Goal: Task Accomplishment & Management: Use online tool/utility

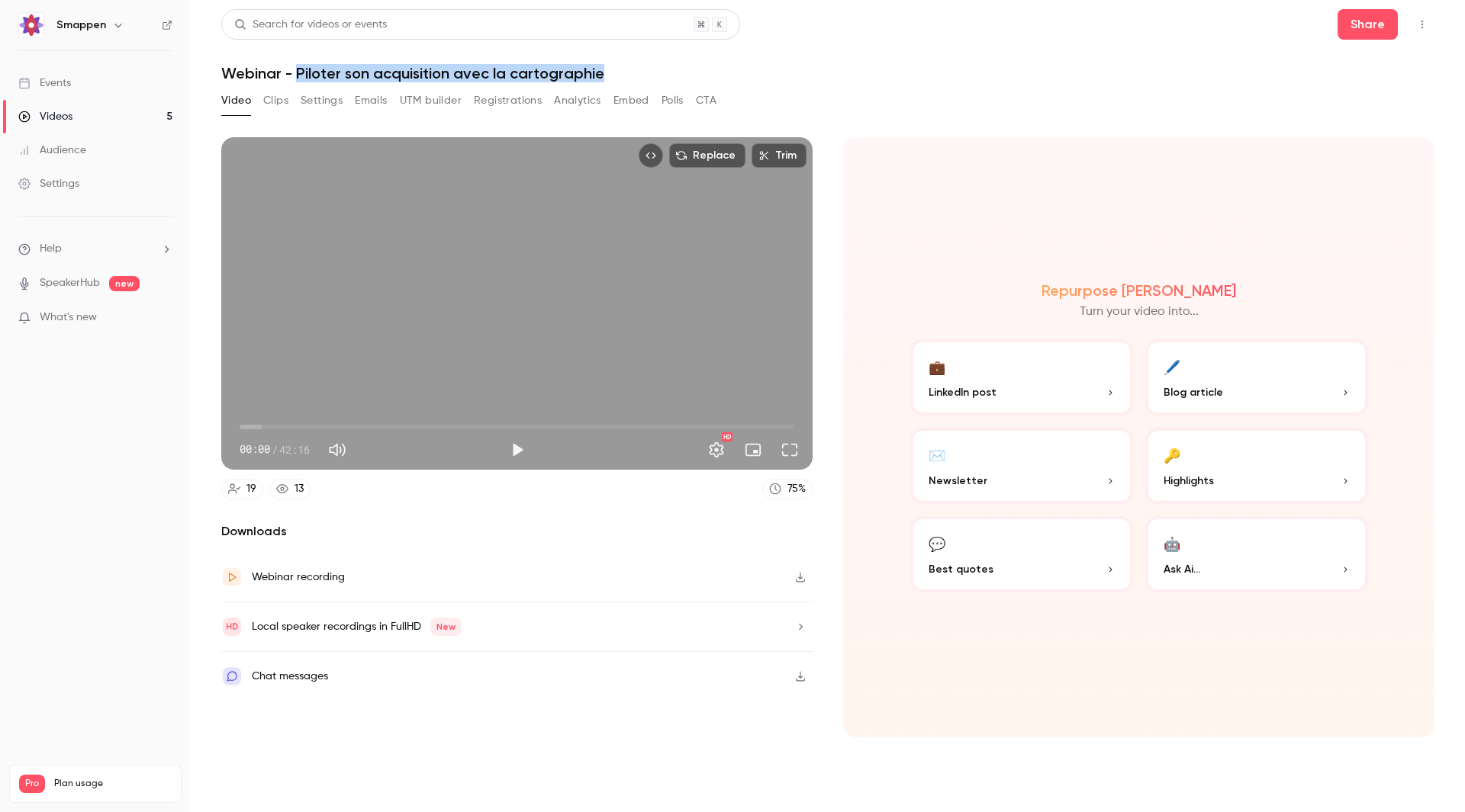
click at [241, 104] on button "Video" at bounding box center [235, 101] width 29 height 25
click at [296, 104] on div "Video Clips Settings Emails UTM builder Registrations Analytics Embed Polls CTA" at bounding box center [469, 101] width 496 height 25
click at [274, 106] on button "Clips" at bounding box center [275, 101] width 26 height 25
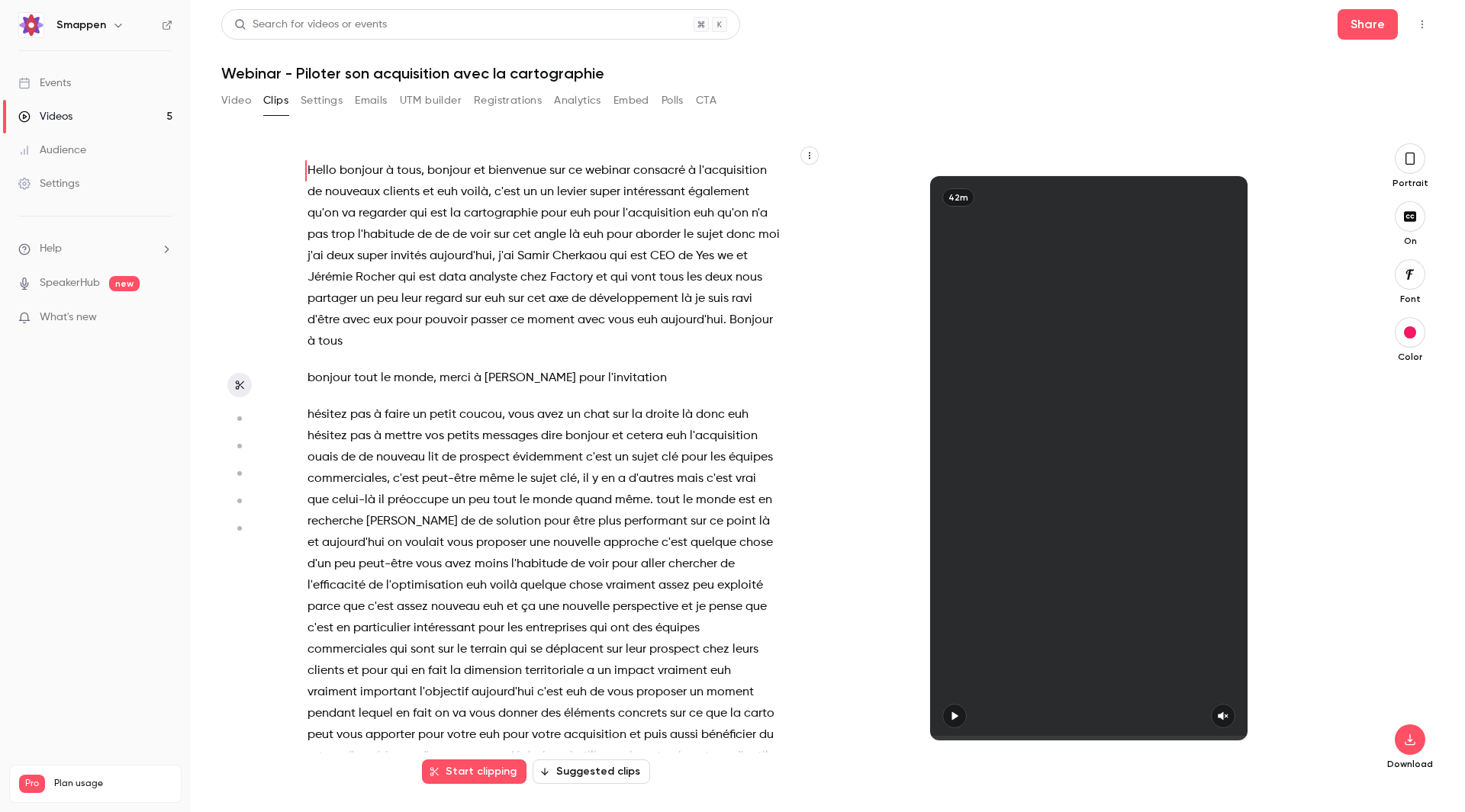
click at [576, 159] on icon "button" at bounding box center [1409, 159] width 12 height 17
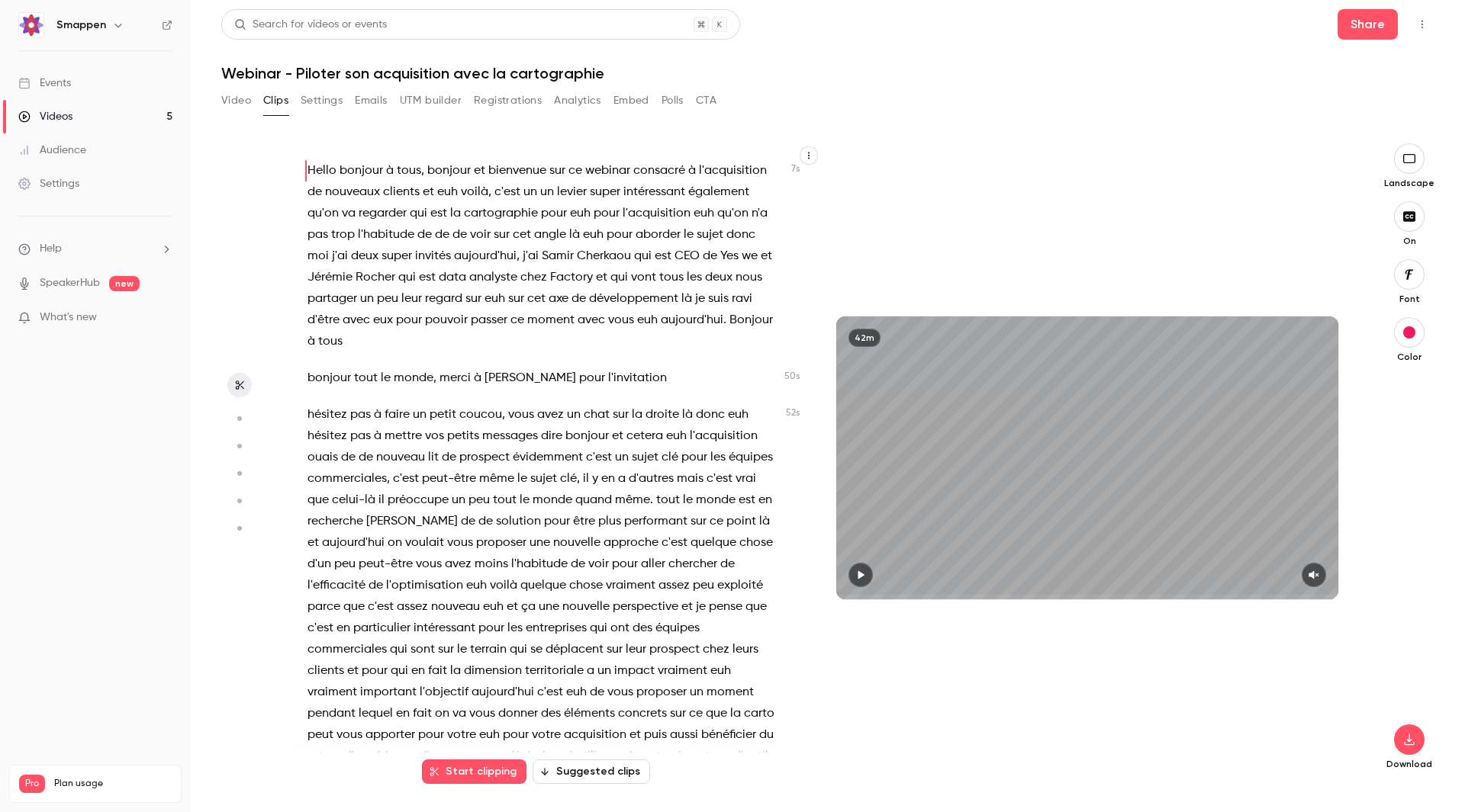
scroll to position [305, 0]
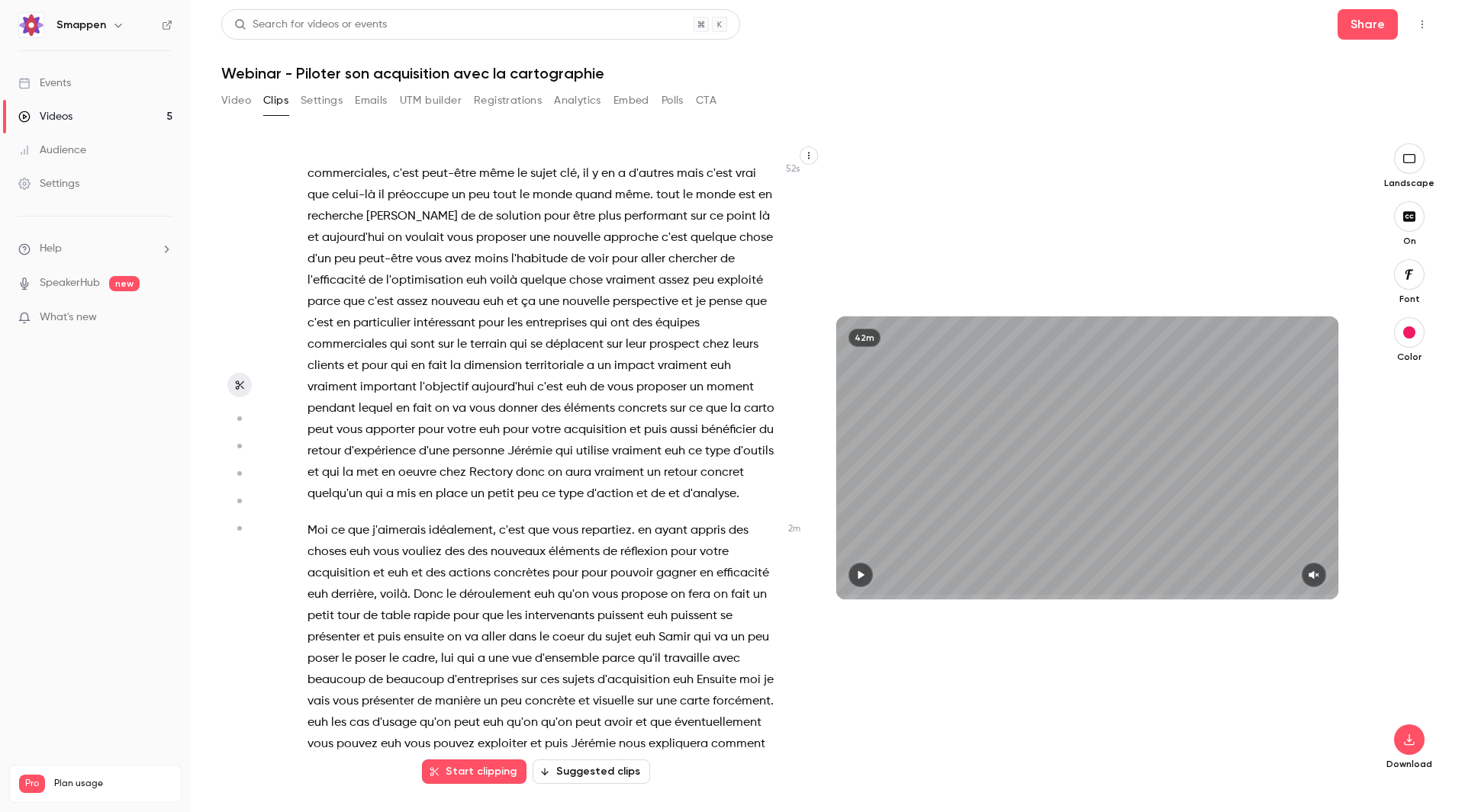
click at [410, 227] on span "particulier" at bounding box center [382, 323] width 58 height 22
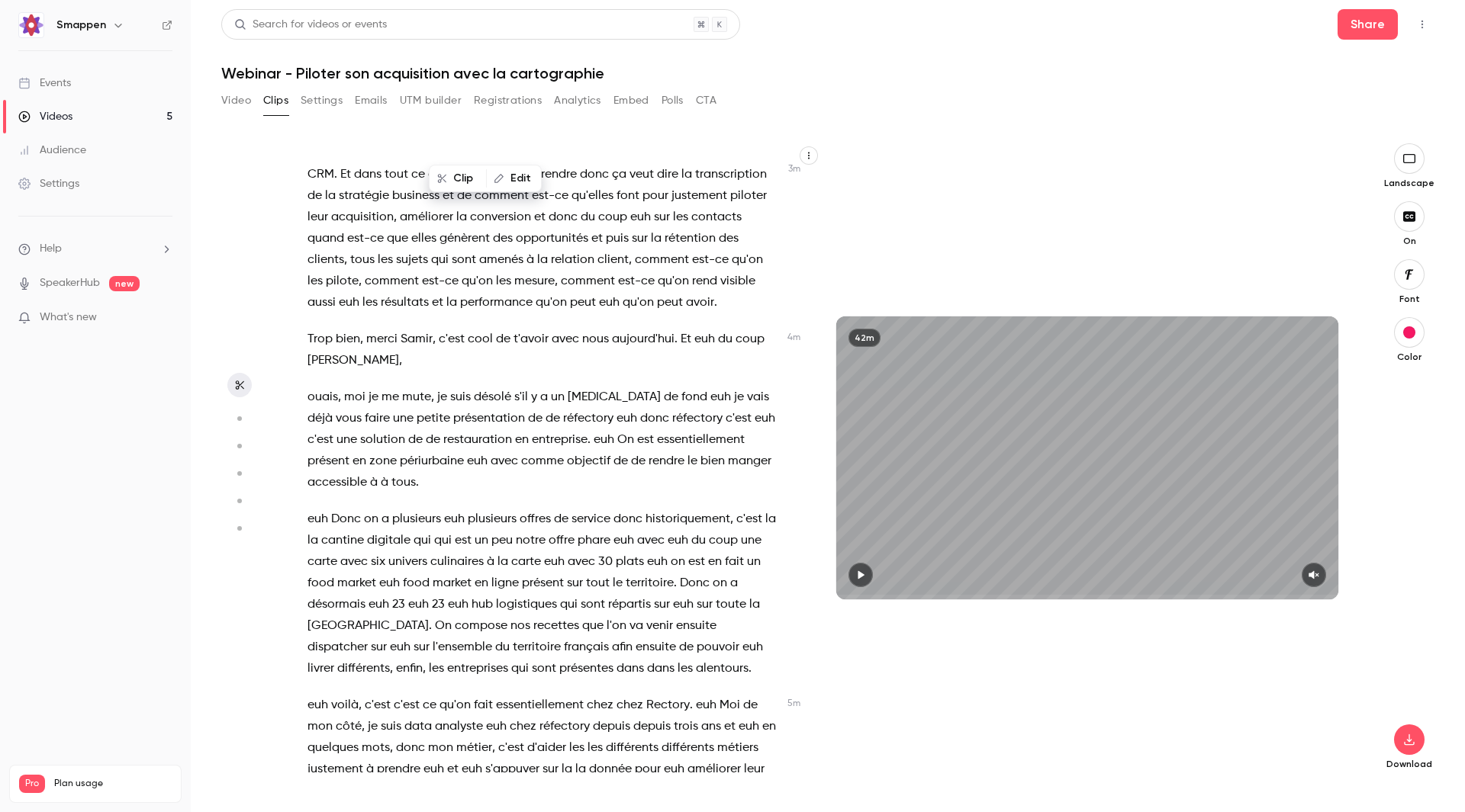
scroll to position [1337, 0]
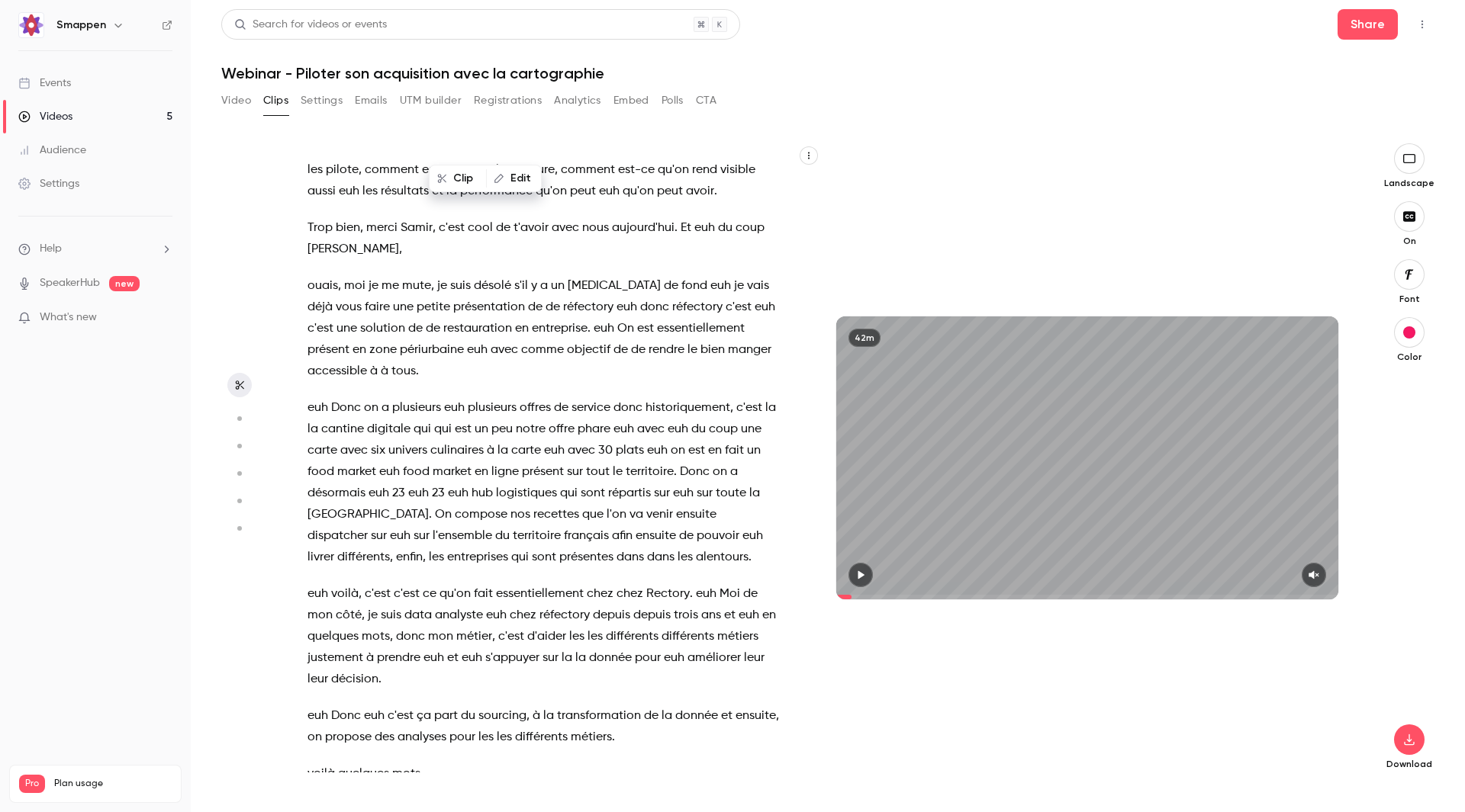
click at [358, 227] on span "moi" at bounding box center [355, 285] width 22 height 22
click at [375, 227] on button "Clip" at bounding box center [361, 365] width 55 height 25
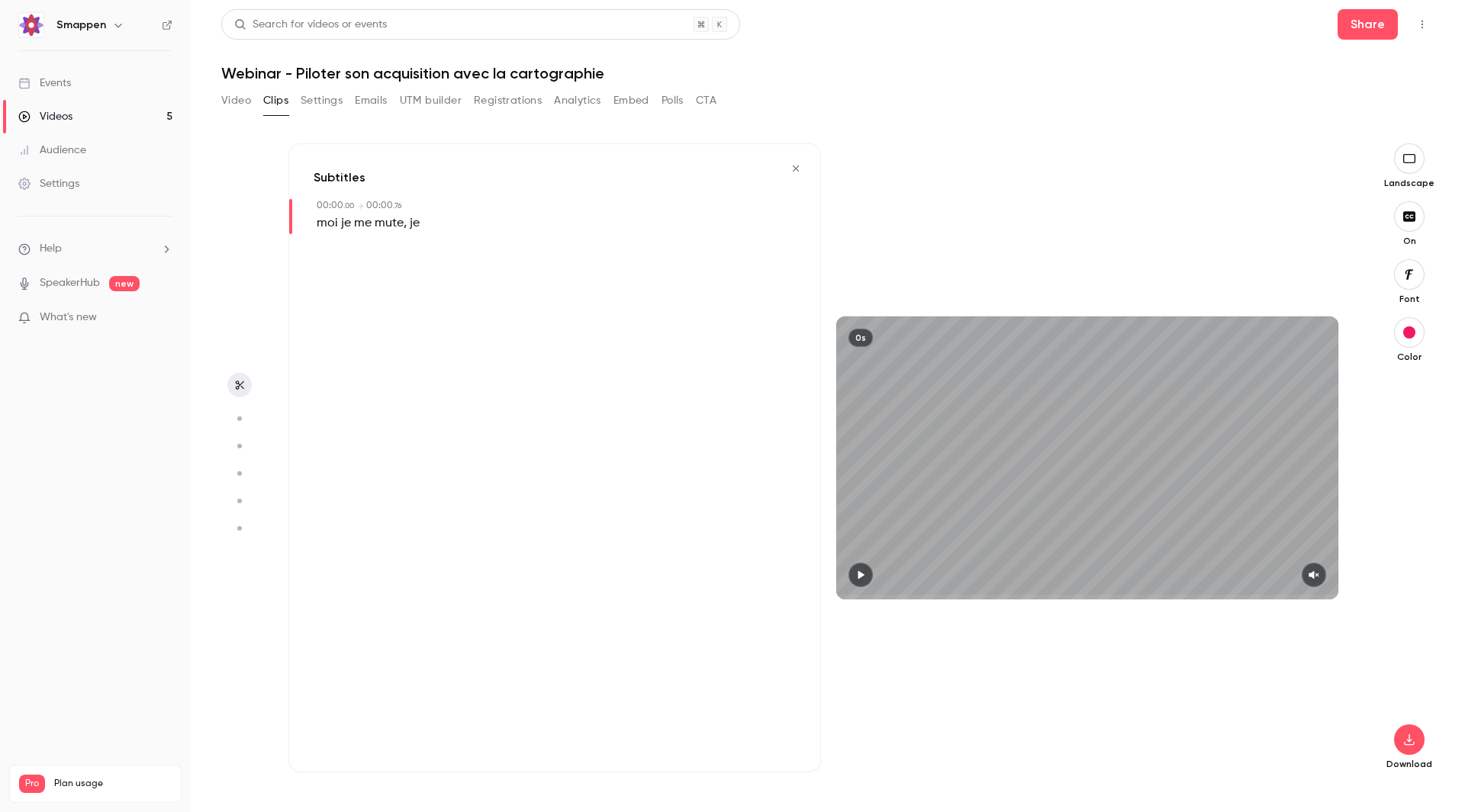
click at [576, 167] on icon "button" at bounding box center [795, 168] width 12 height 10
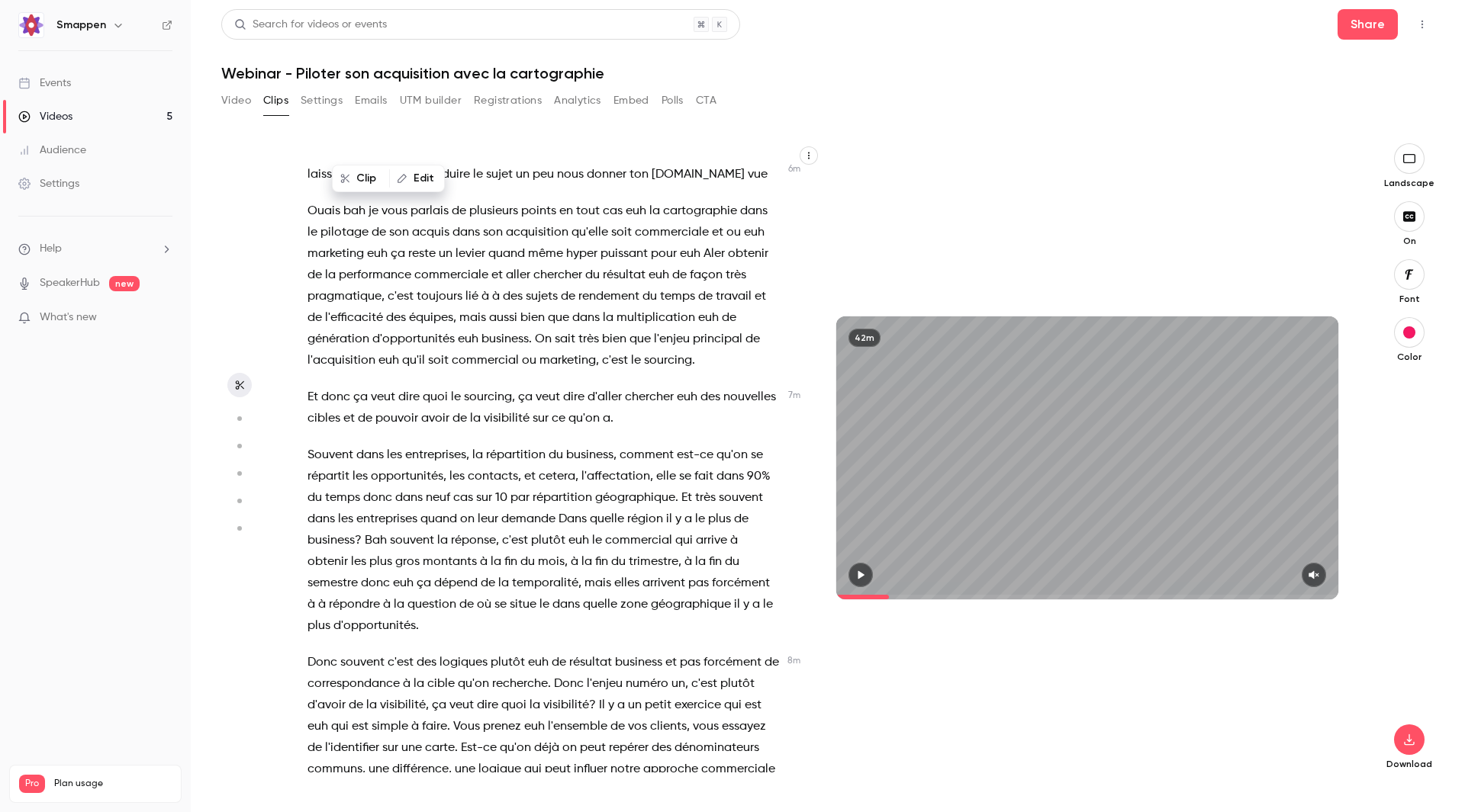
scroll to position [2508, 0]
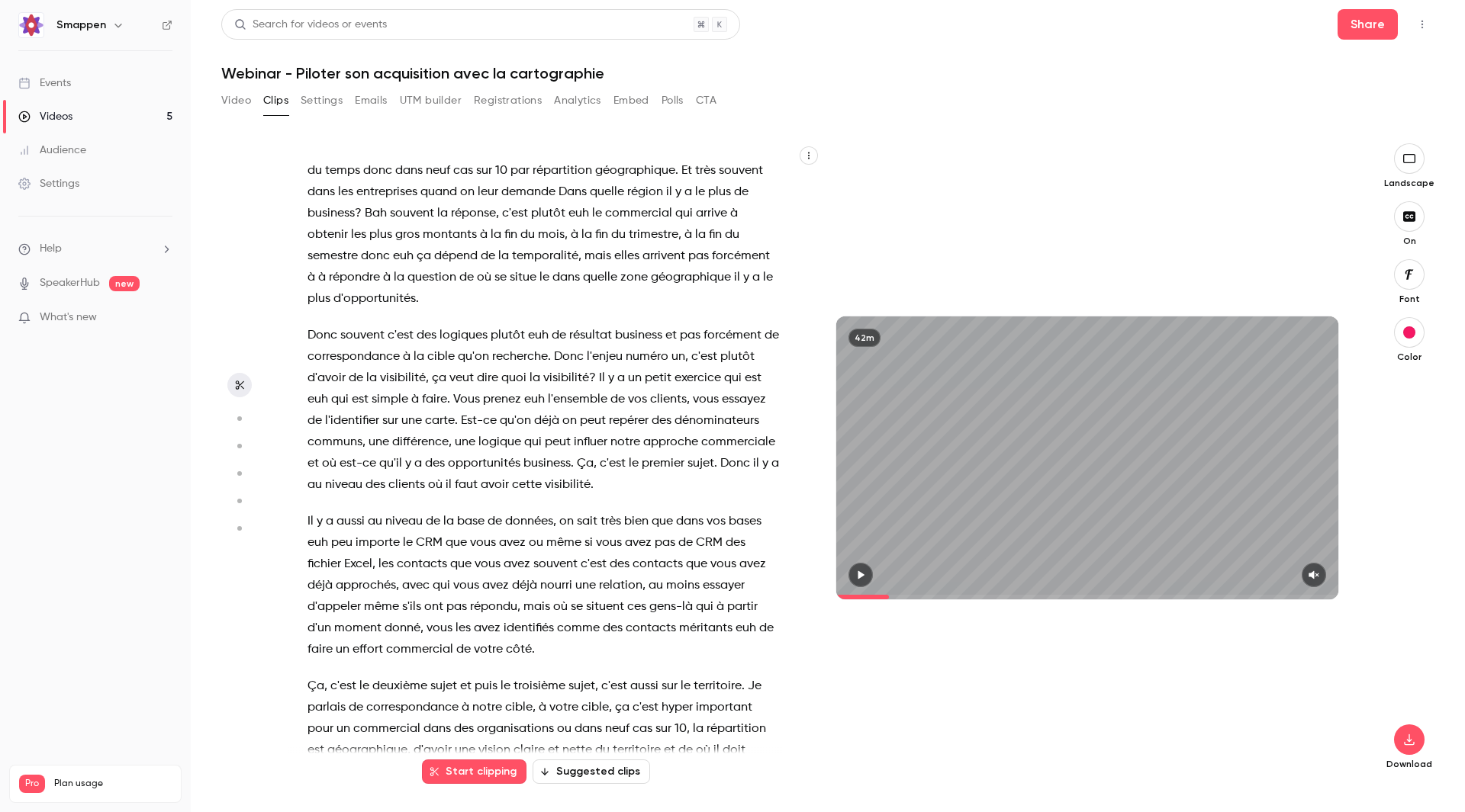
click at [576, 227] on span at bounding box center [1087, 596] width 502 height 5
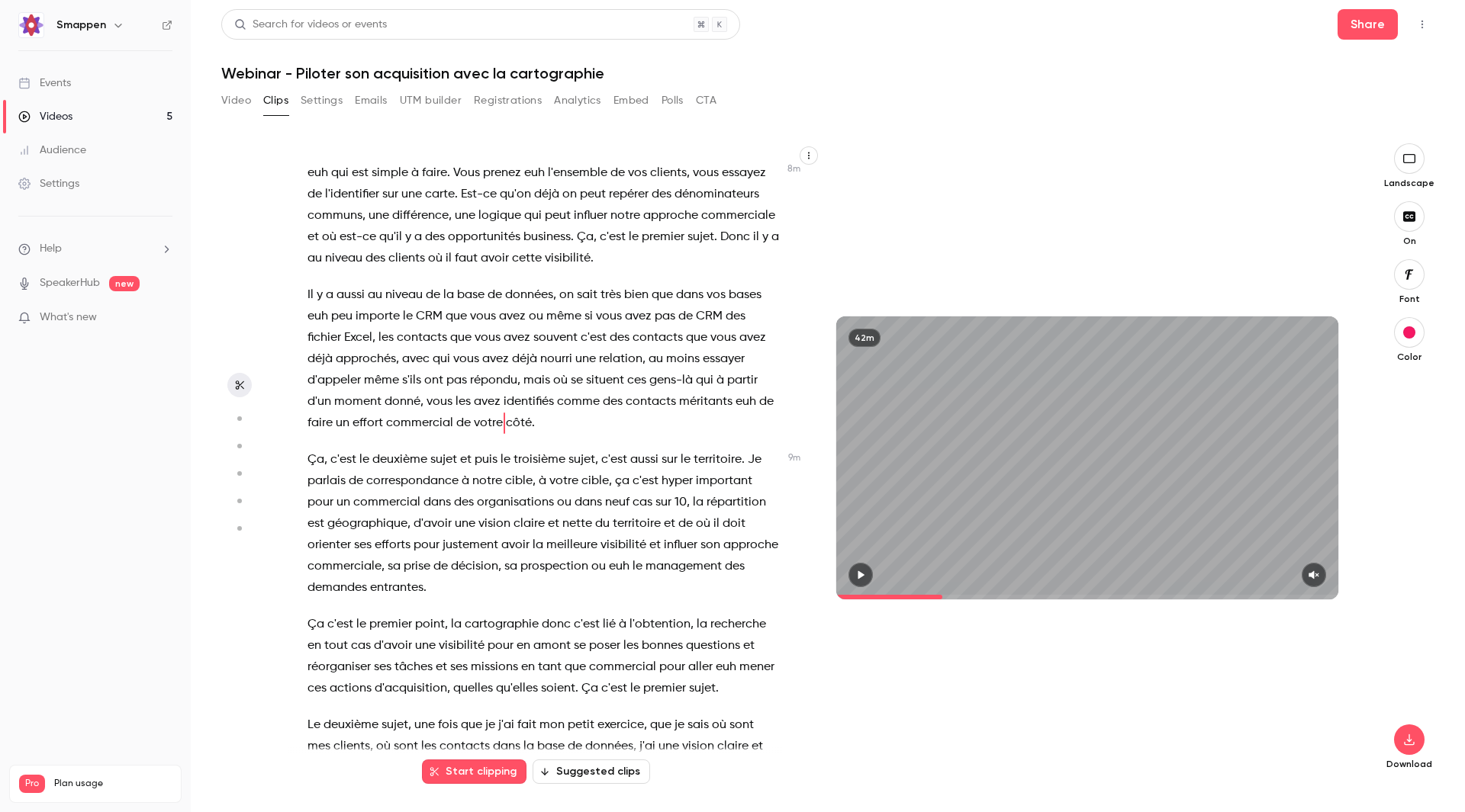
click at [576, 227] on span at bounding box center [1087, 596] width 502 height 5
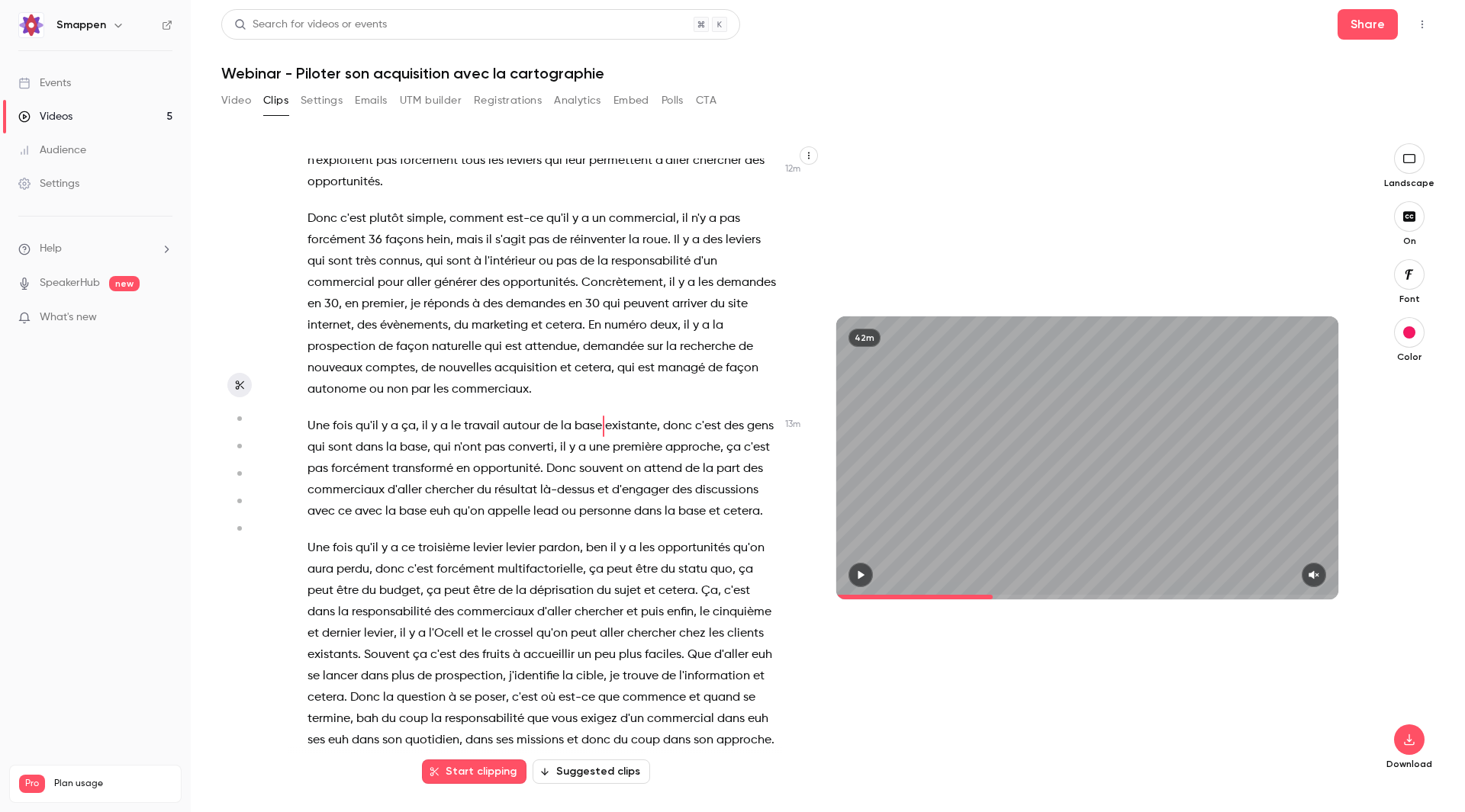
scroll to position [4457, 0]
click at [576, 227] on icon "button" at bounding box center [861, 575] width 12 height 10
click at [576, 227] on button "button" at bounding box center [1314, 575] width 25 height 25
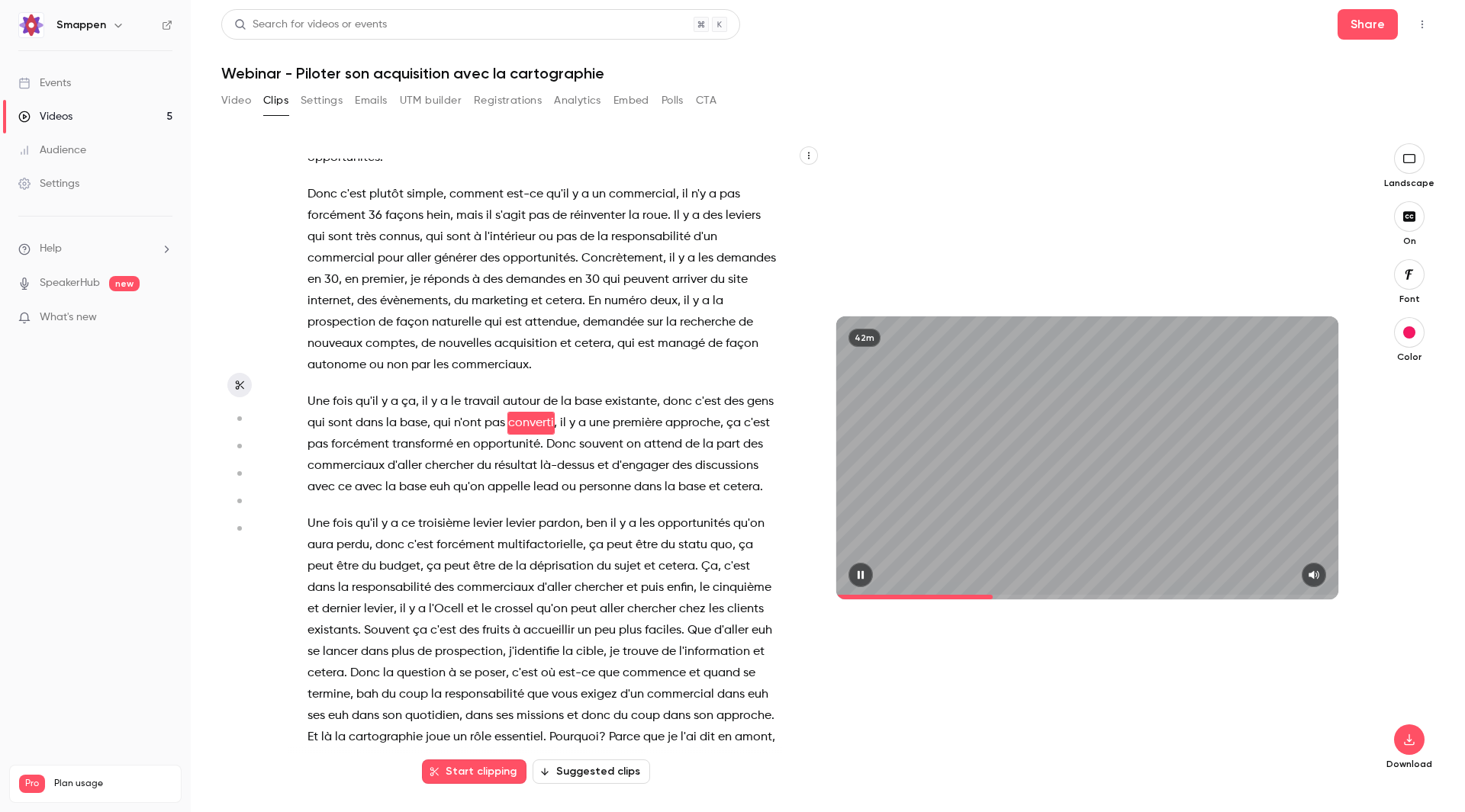
click at [576, 227] on span at bounding box center [914, 596] width 156 height 5
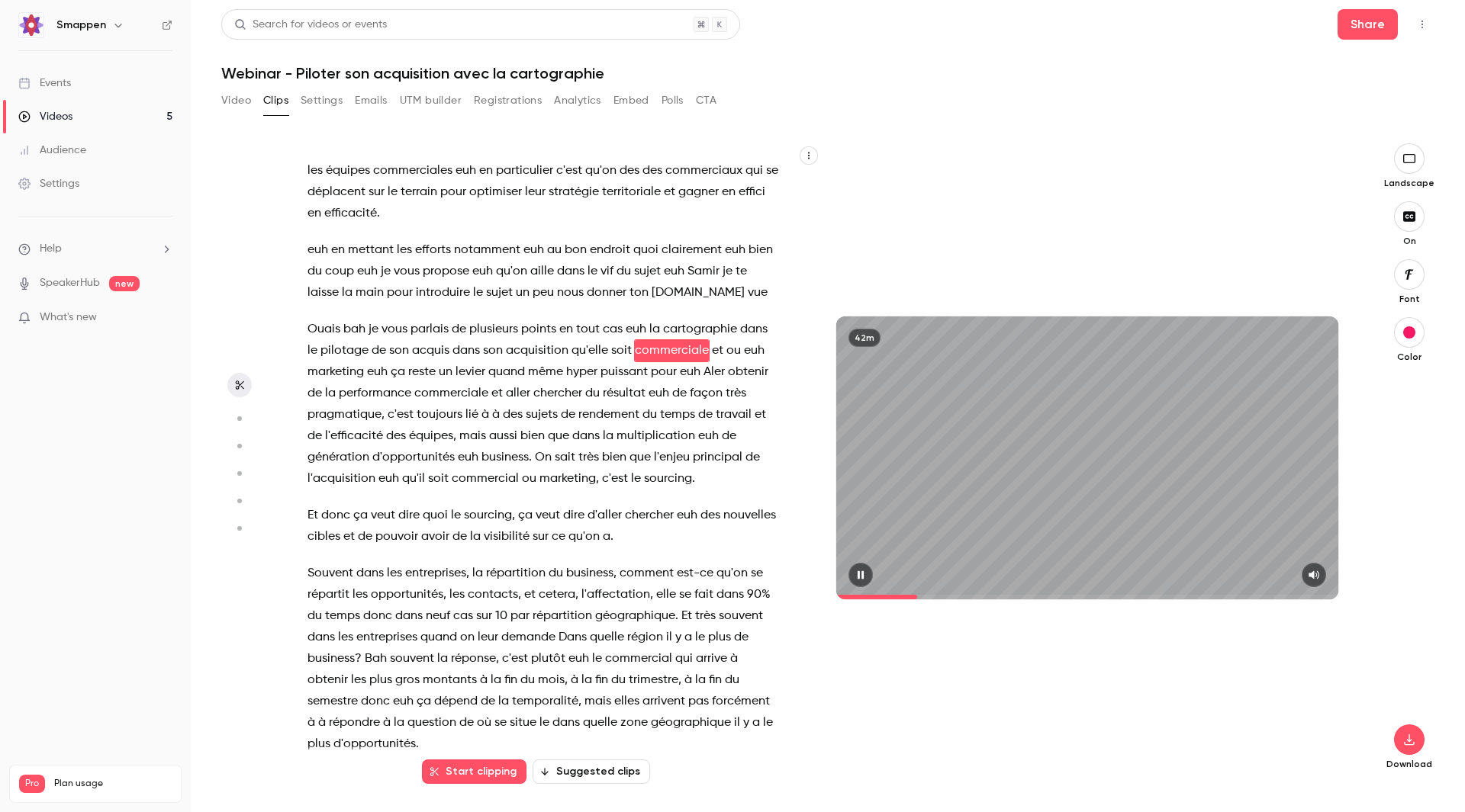
scroll to position [1990, 0]
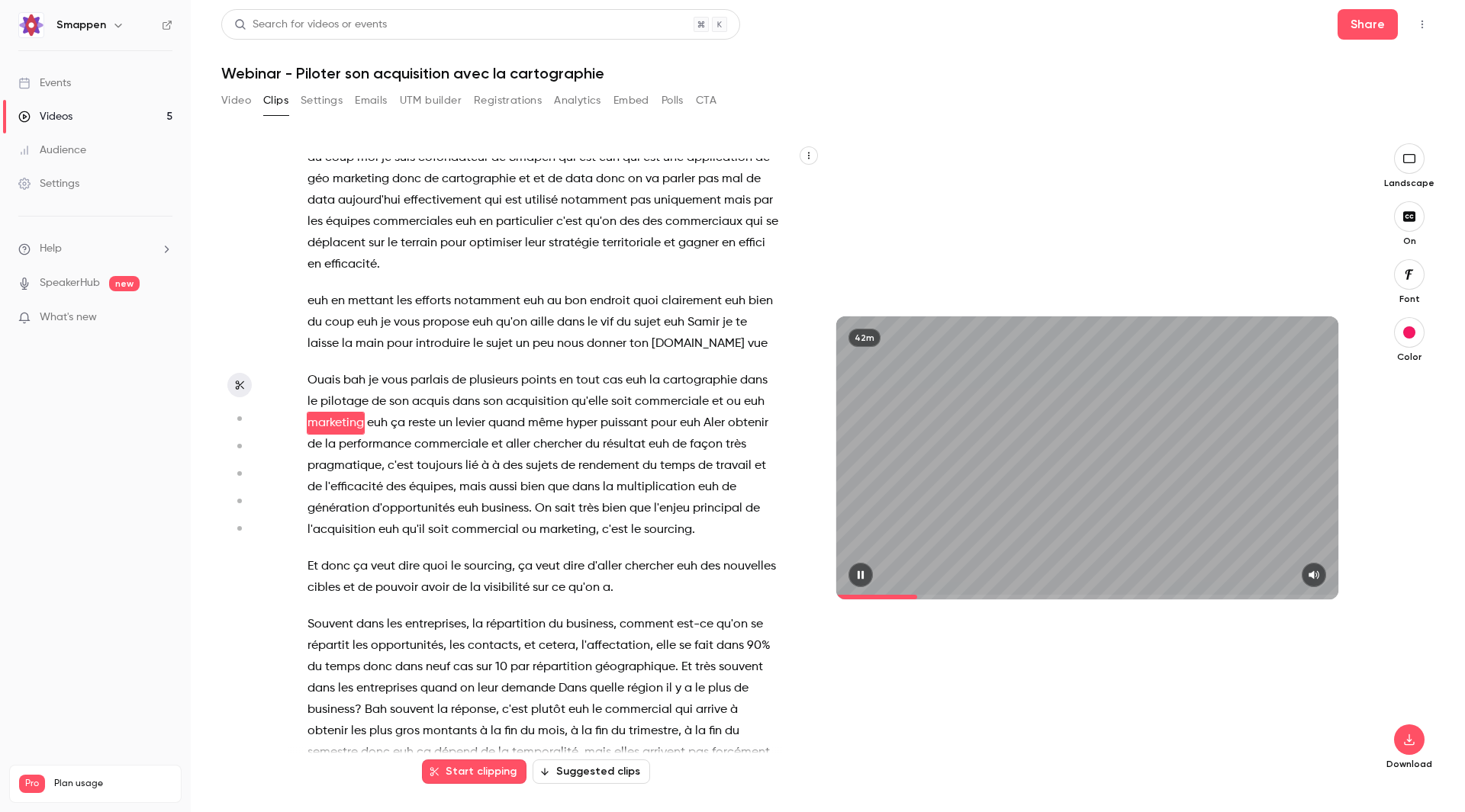
click at [576, 227] on span at bounding box center [1087, 596] width 502 height 5
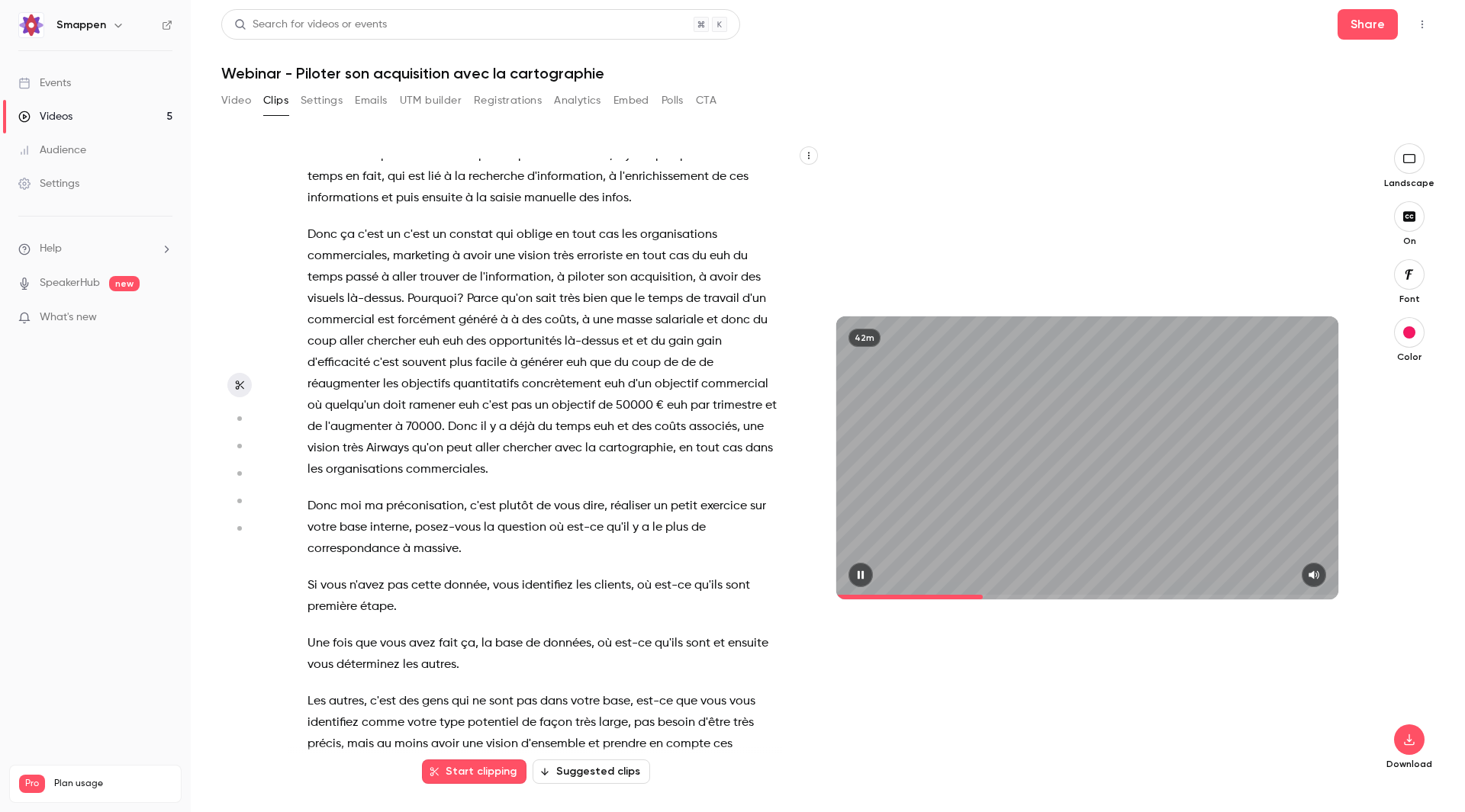
click at [576, 227] on span at bounding box center [1087, 596] width 502 height 5
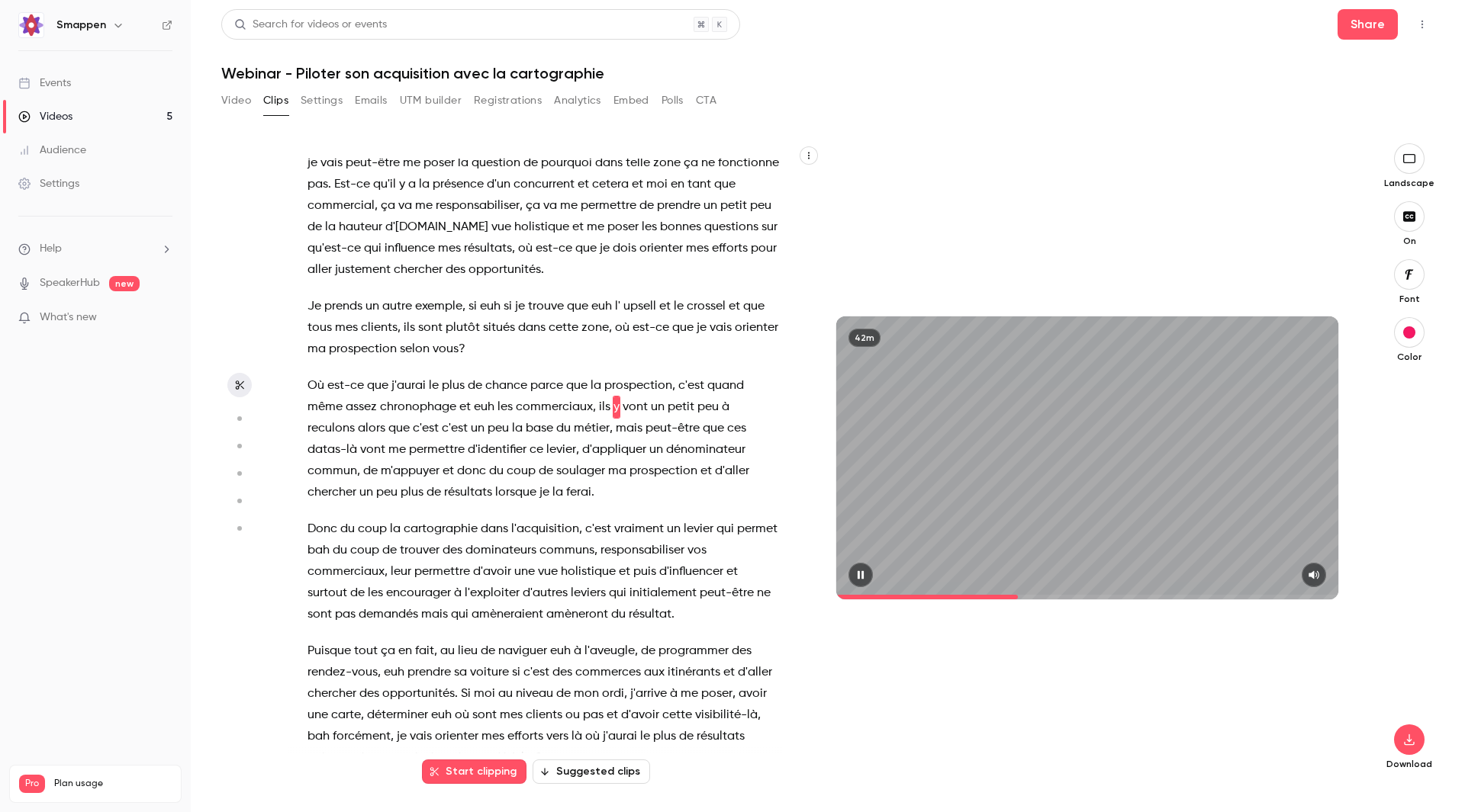
scroll to position [5302, 0]
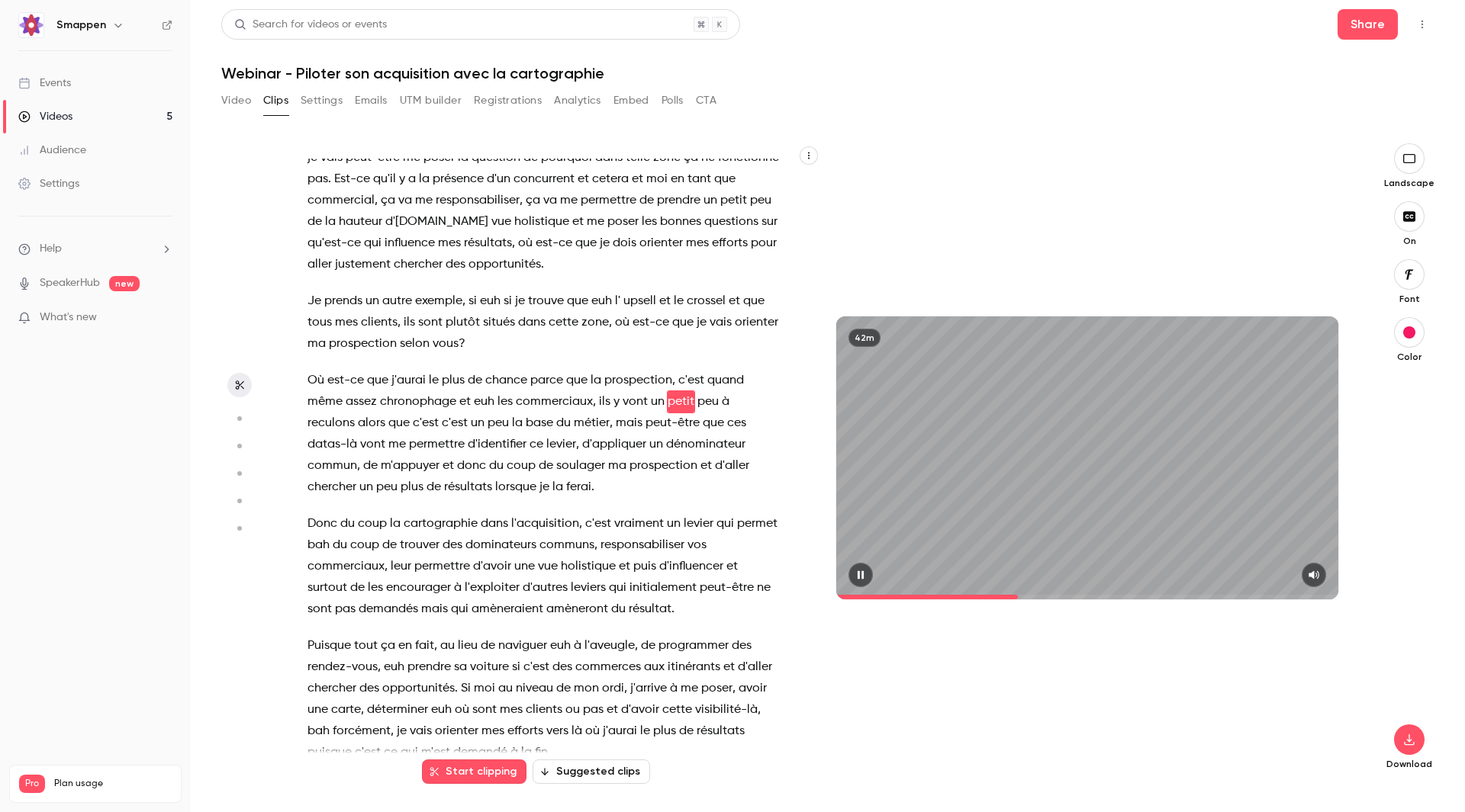
click at [576, 227] on span at bounding box center [1087, 596] width 502 height 5
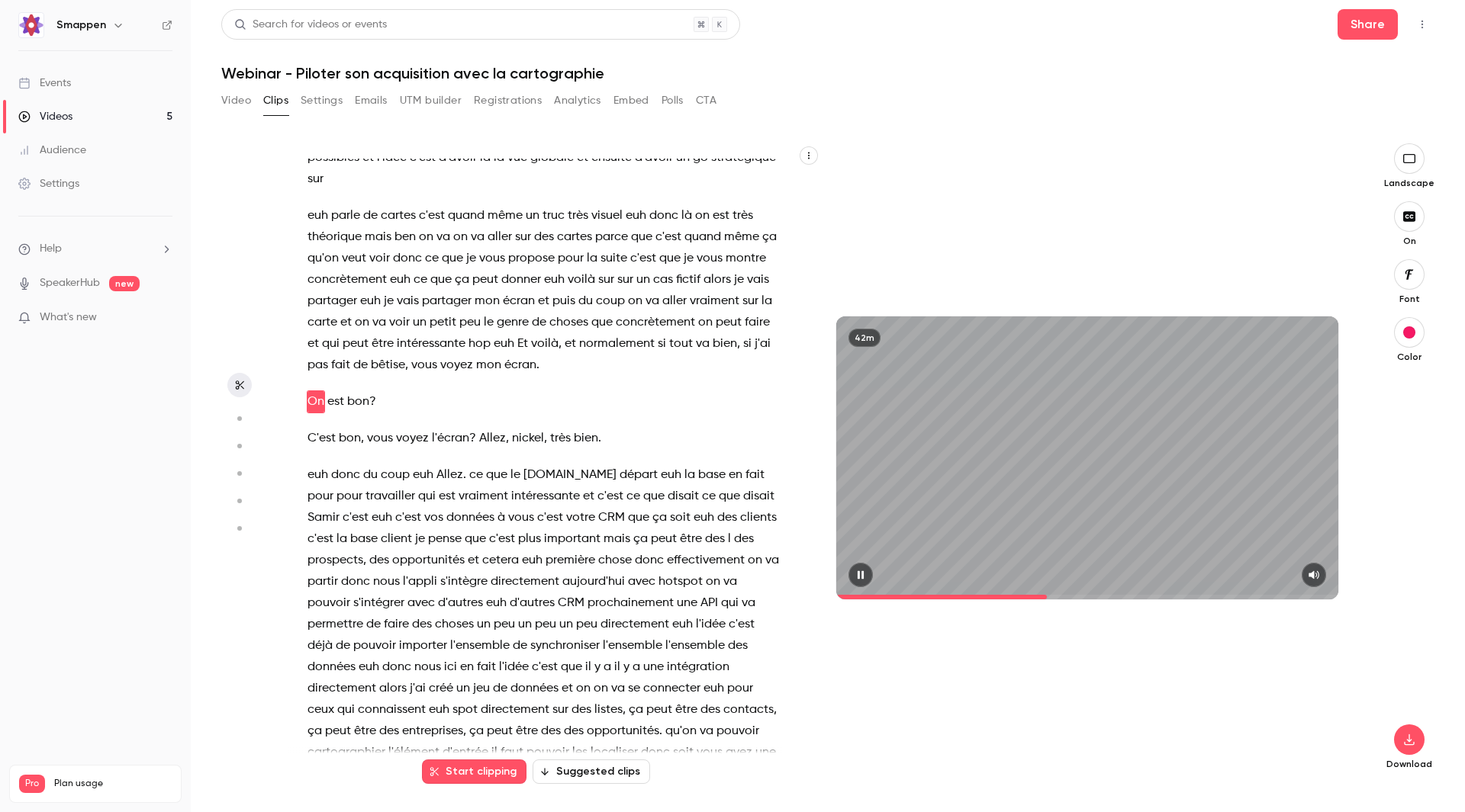
click at [576, 227] on span at bounding box center [1087, 596] width 502 height 5
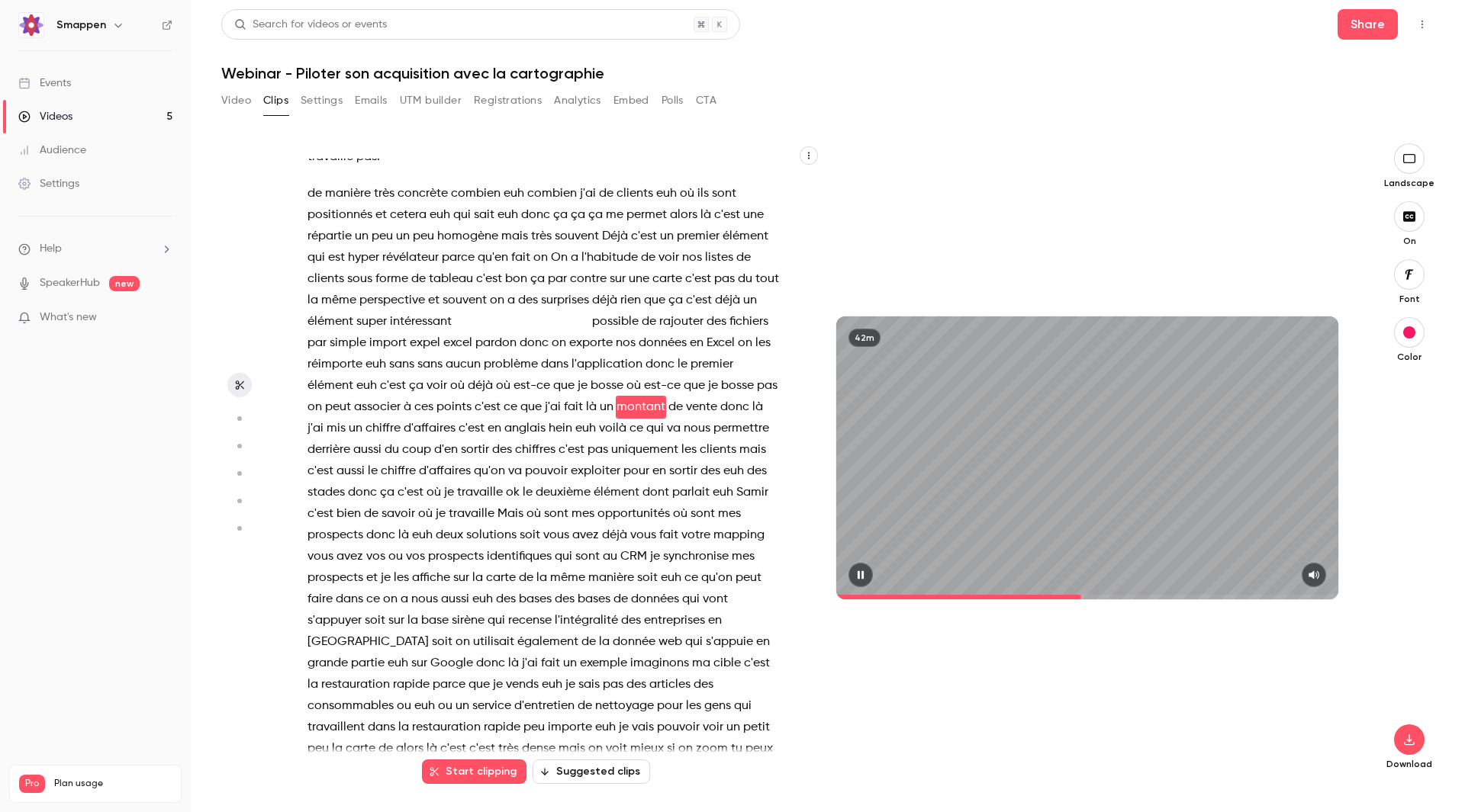
scroll to position [7114, 0]
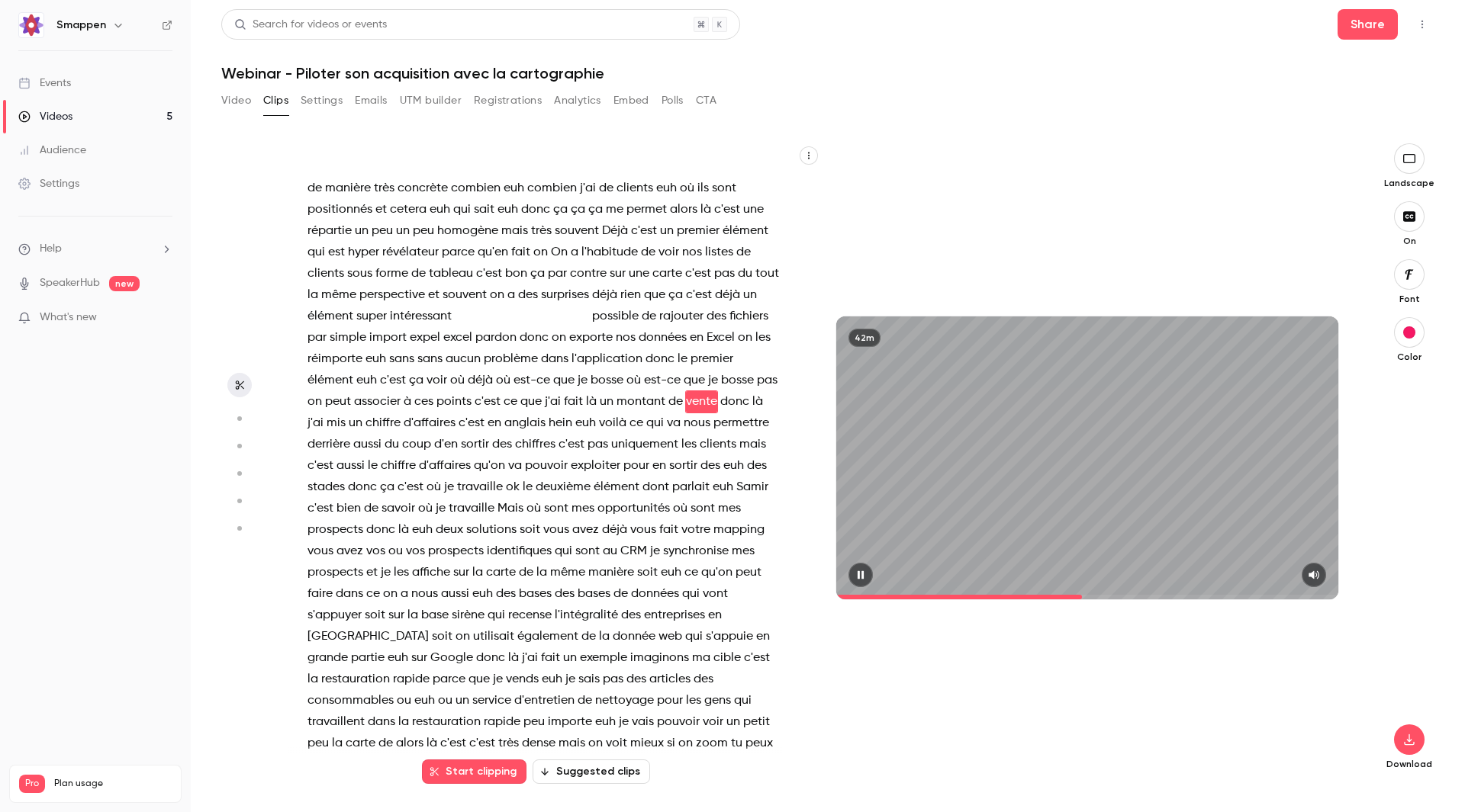
click at [576, 227] on span at bounding box center [959, 596] width 246 height 5
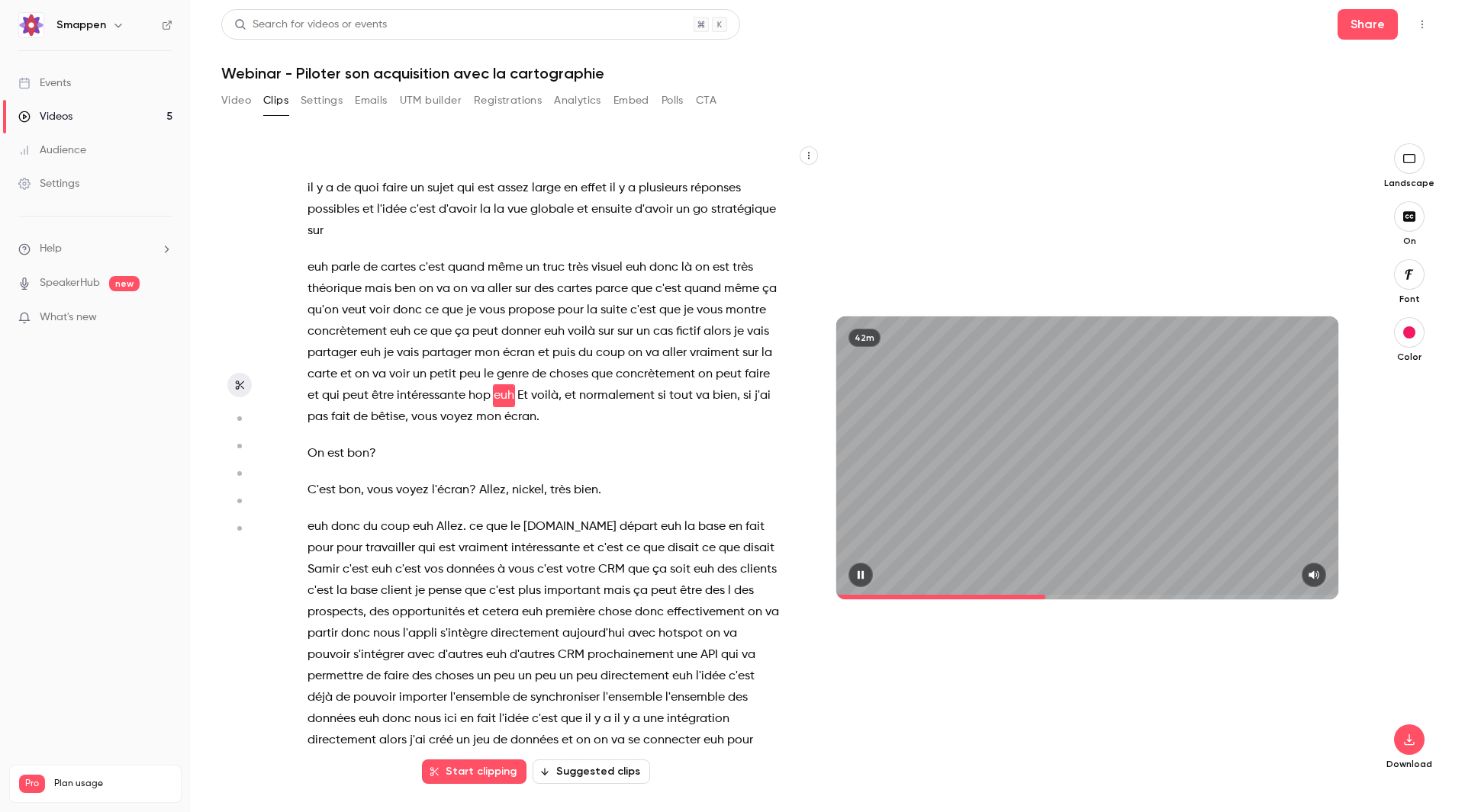
scroll to position [6205, 0]
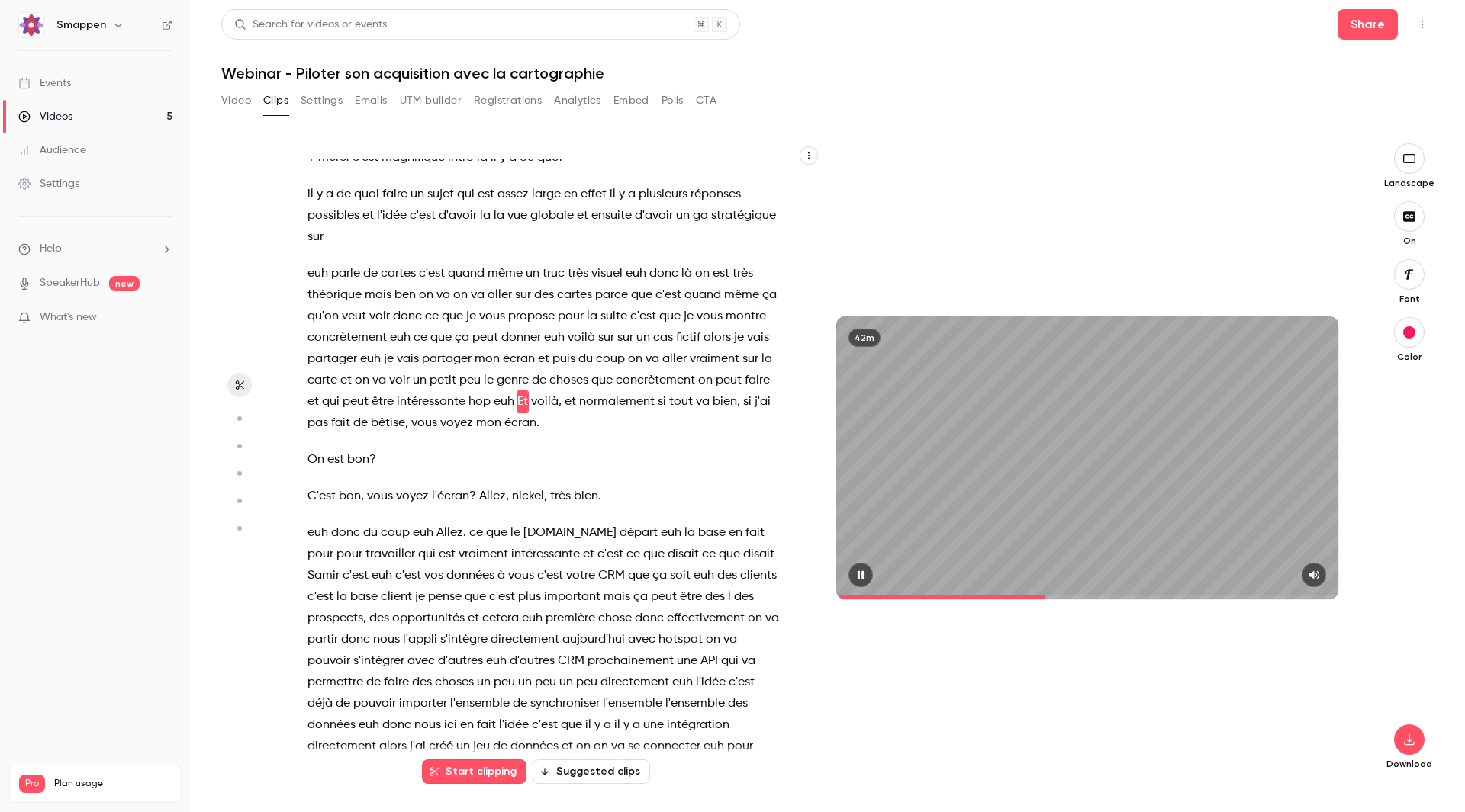
click at [576, 227] on span at bounding box center [1087, 596] width 502 height 5
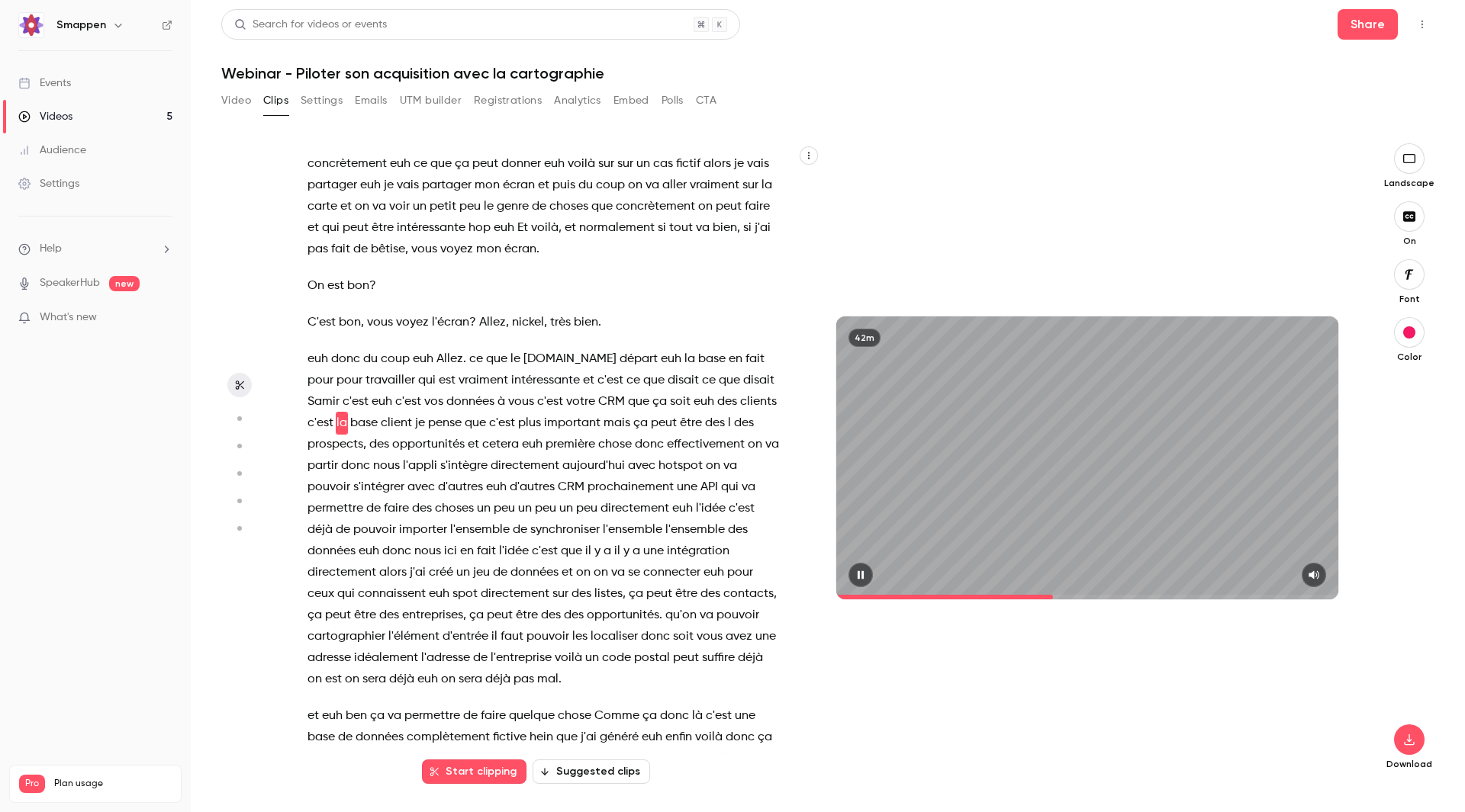
scroll to position [6401, 0]
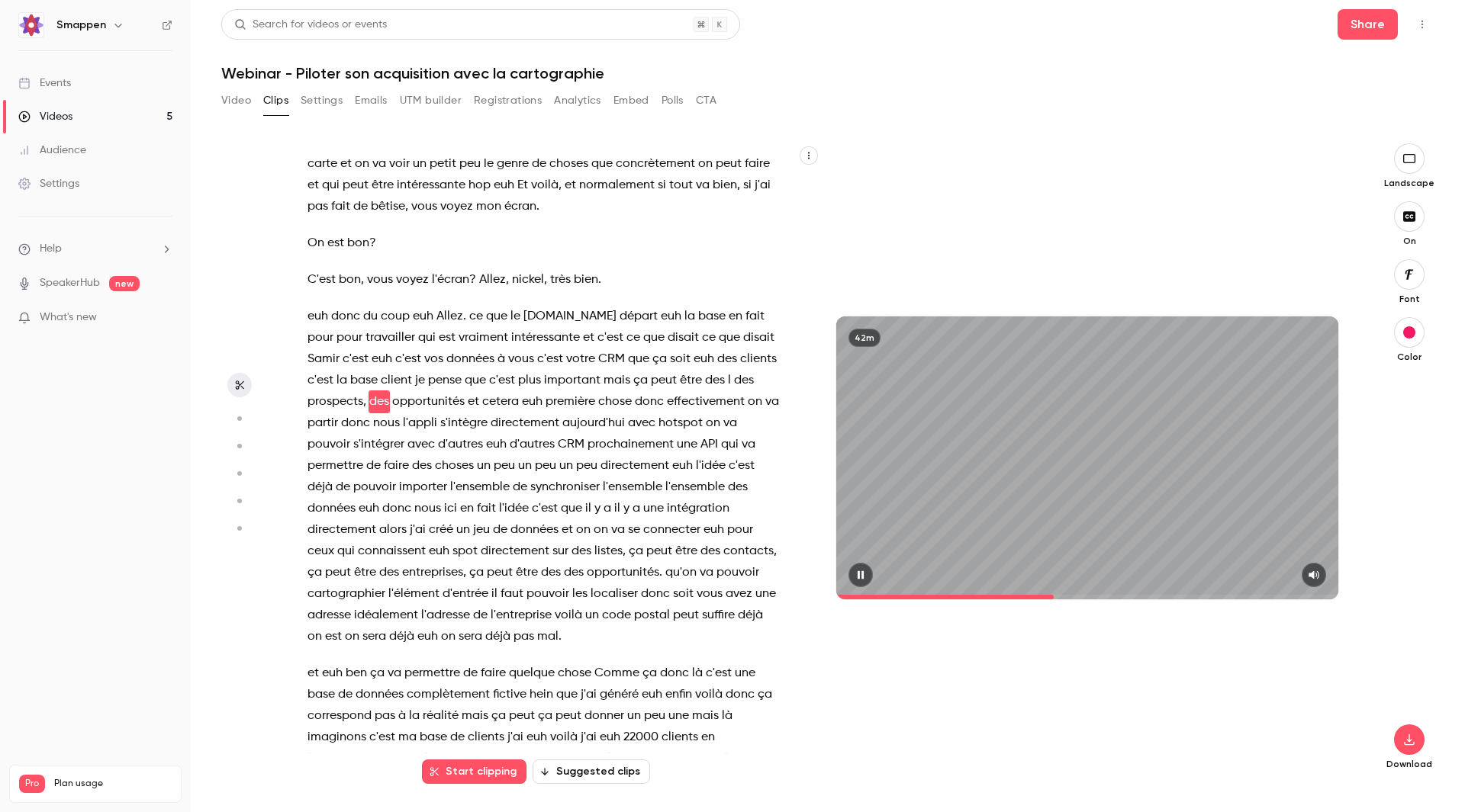
click at [576, 227] on span at bounding box center [1087, 596] width 502 height 5
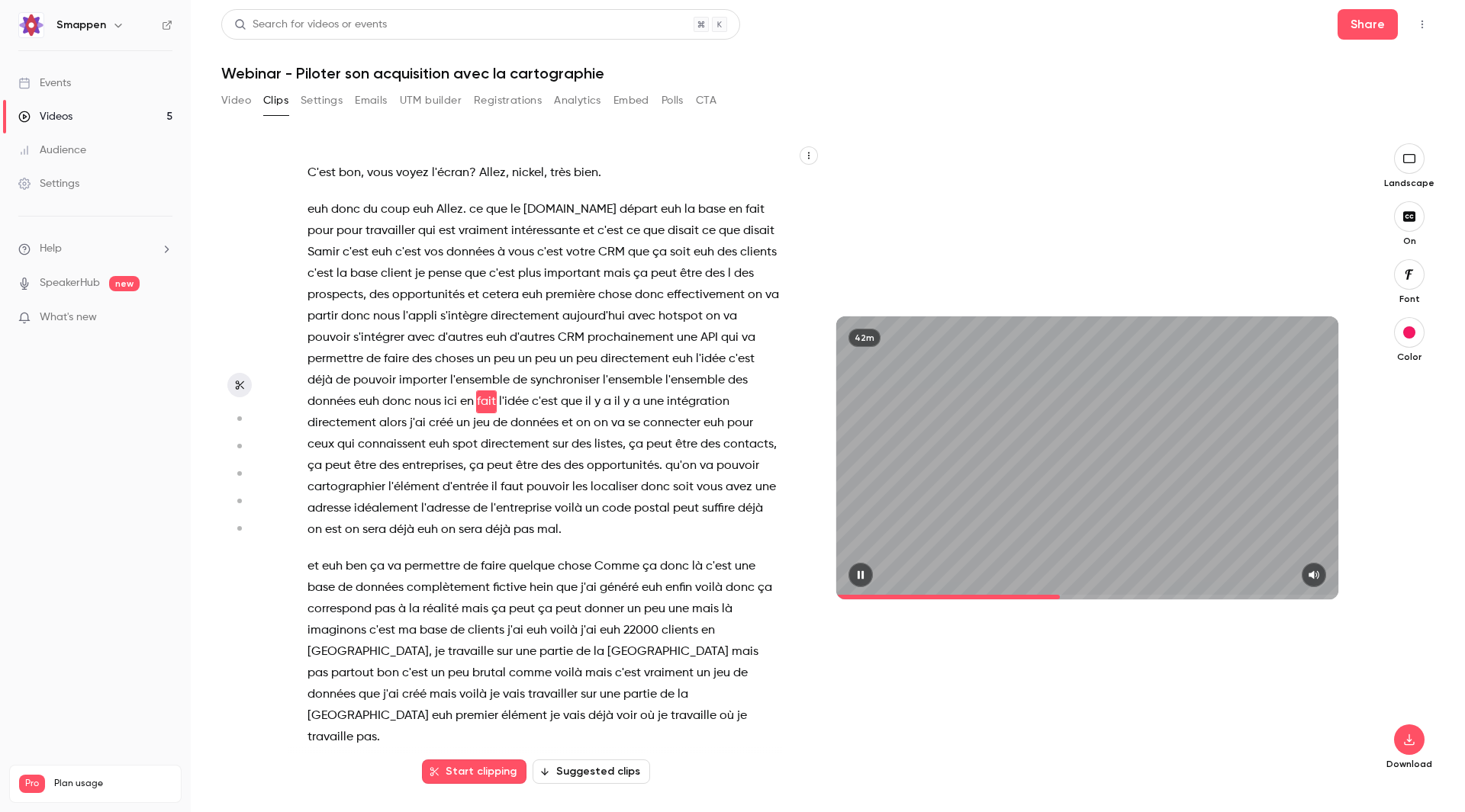
click at [576, 227] on span at bounding box center [1087, 596] width 502 height 5
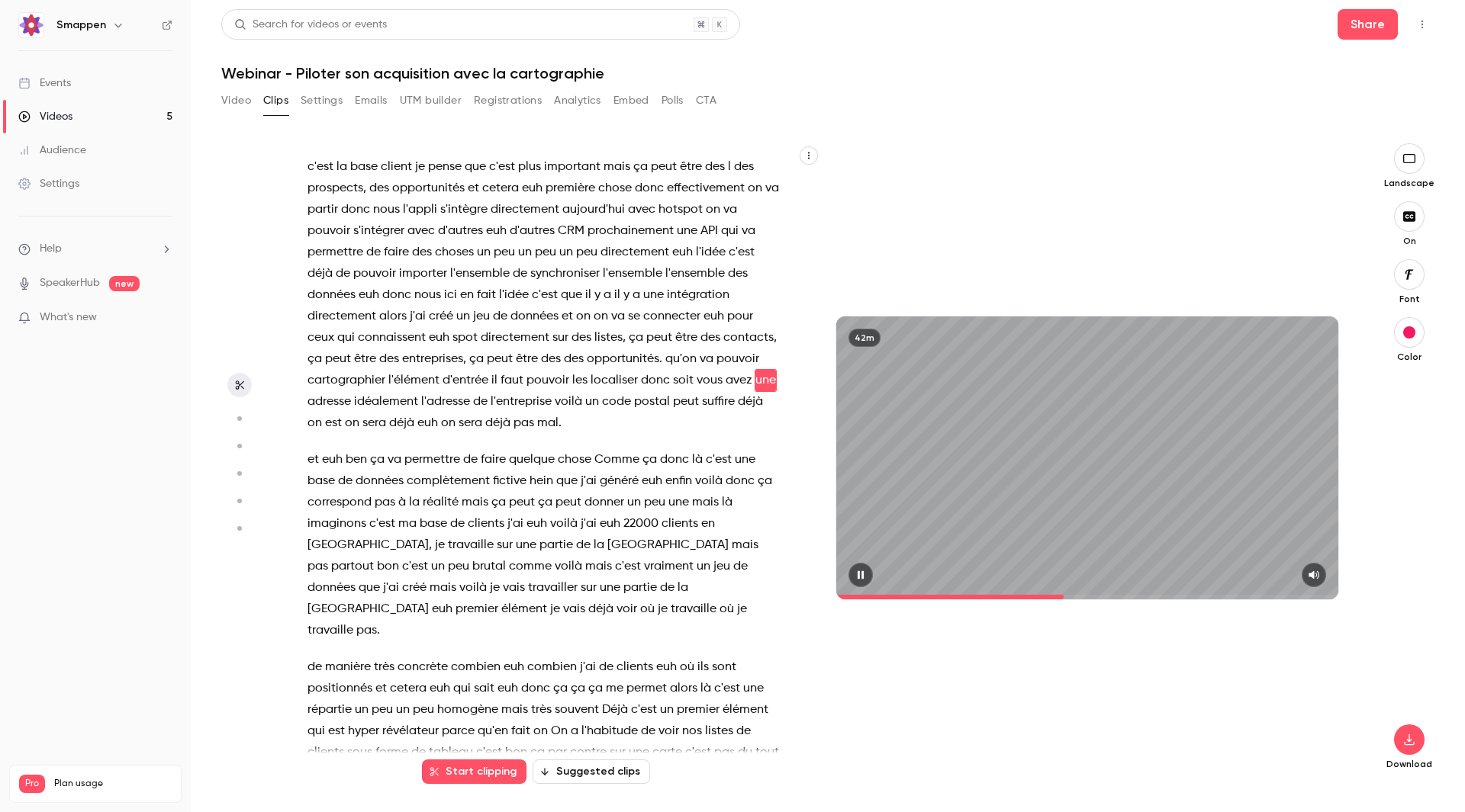
click at [576, 227] on span at bounding box center [1087, 596] width 502 height 5
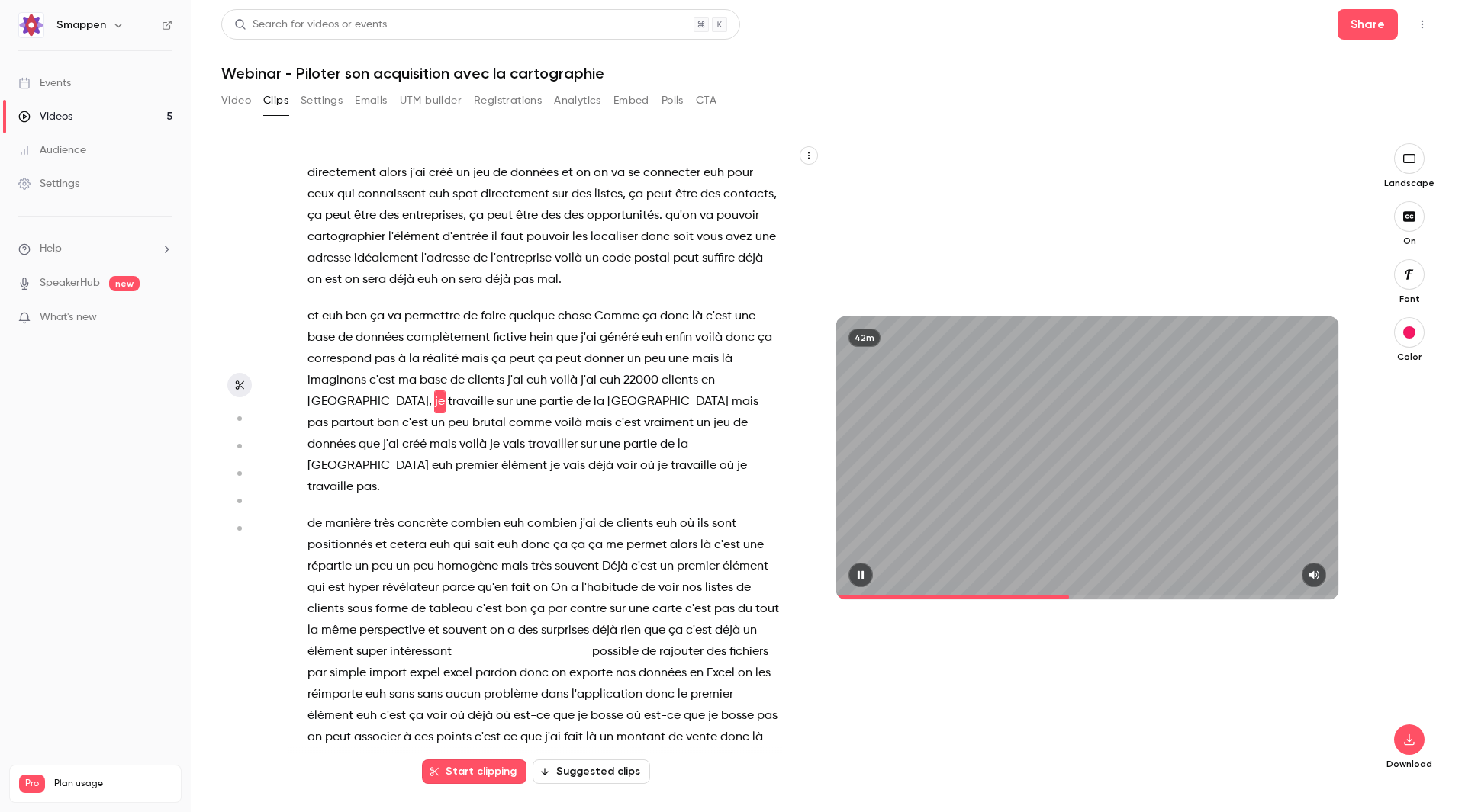
click at [576, 227] on span at bounding box center [952, 596] width 233 height 5
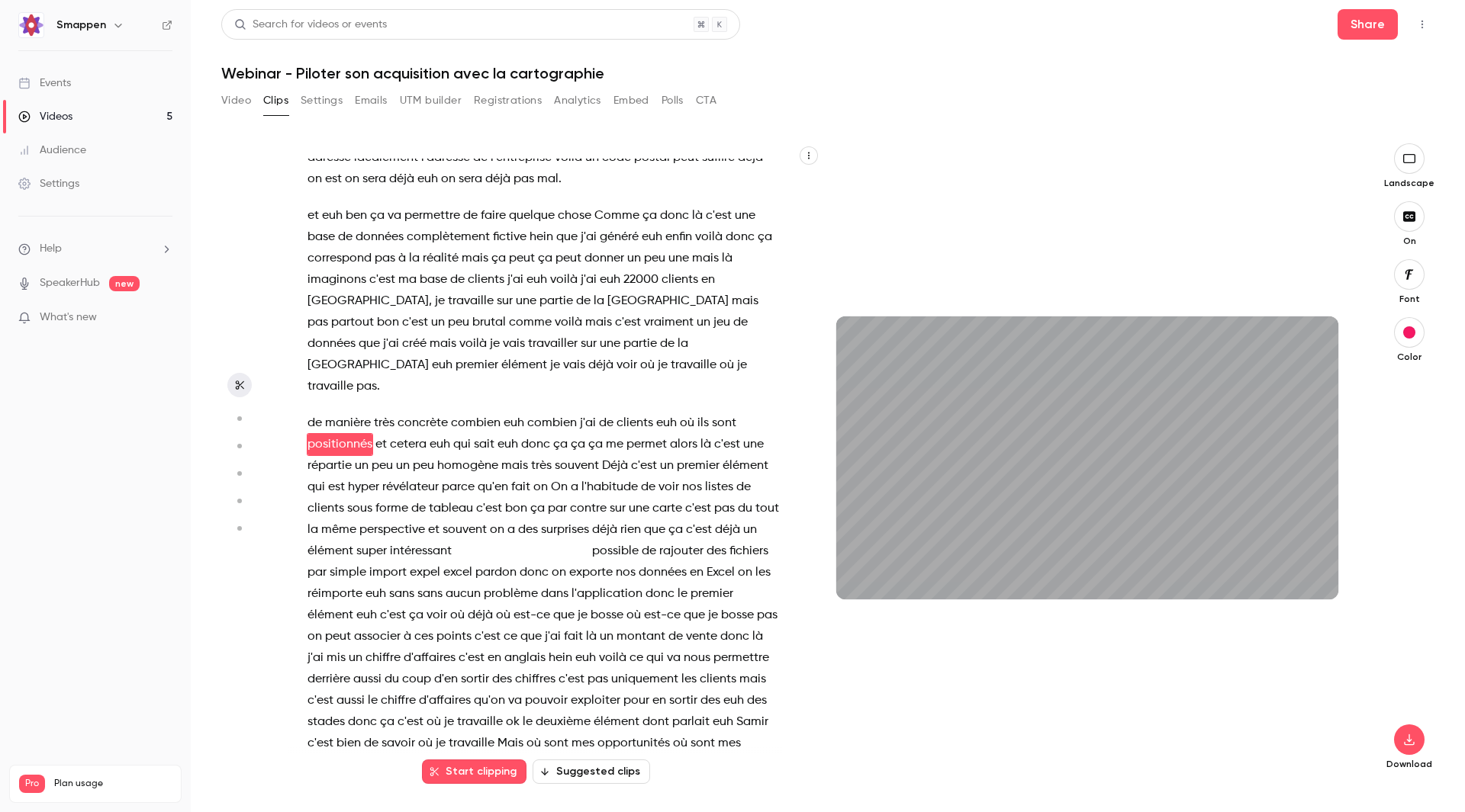
scroll to position [6901, 0]
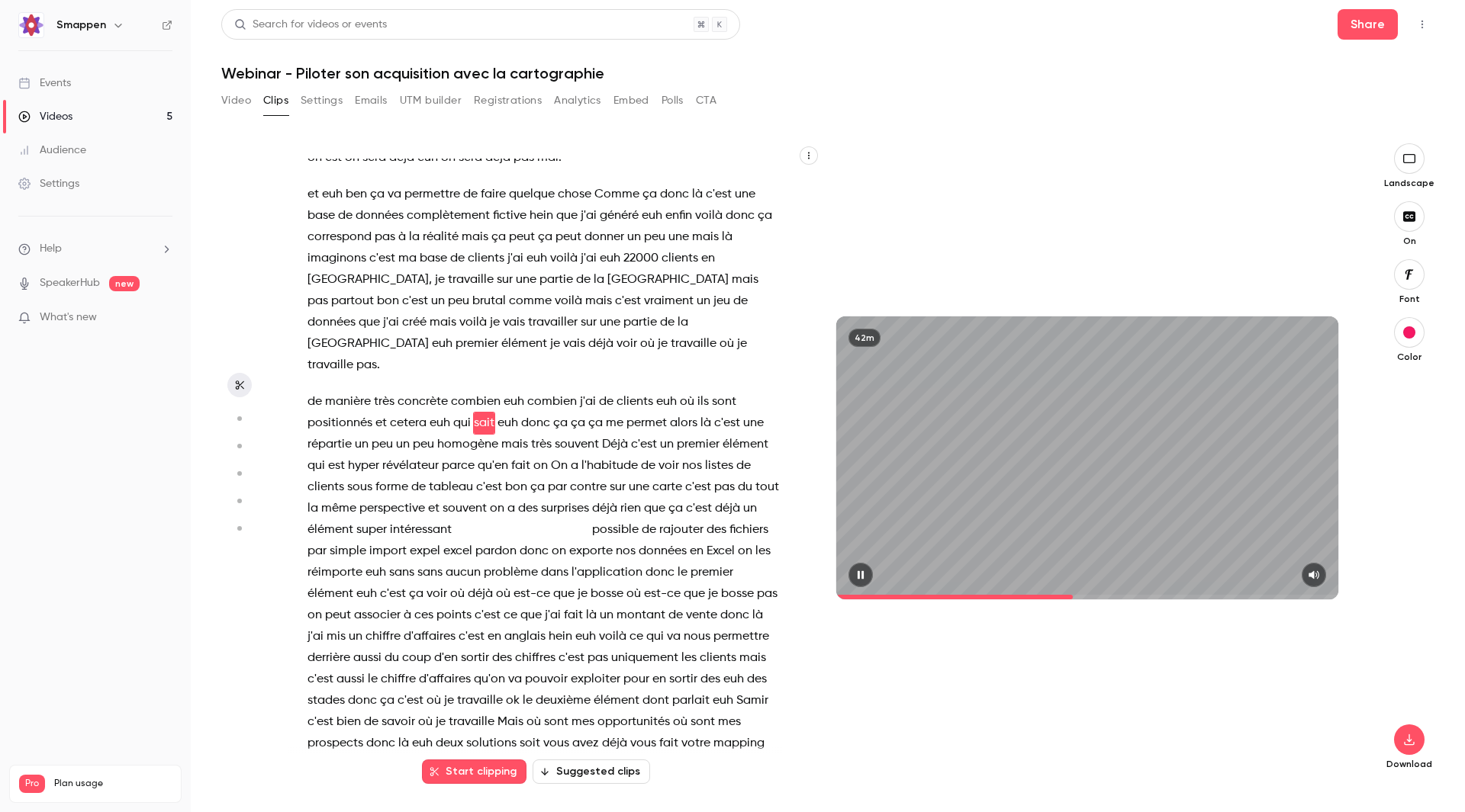
click at [576, 227] on icon "button" at bounding box center [861, 575] width 12 height 10
click at [368, 227] on span at bounding box center [367, 258] width 3 height 12
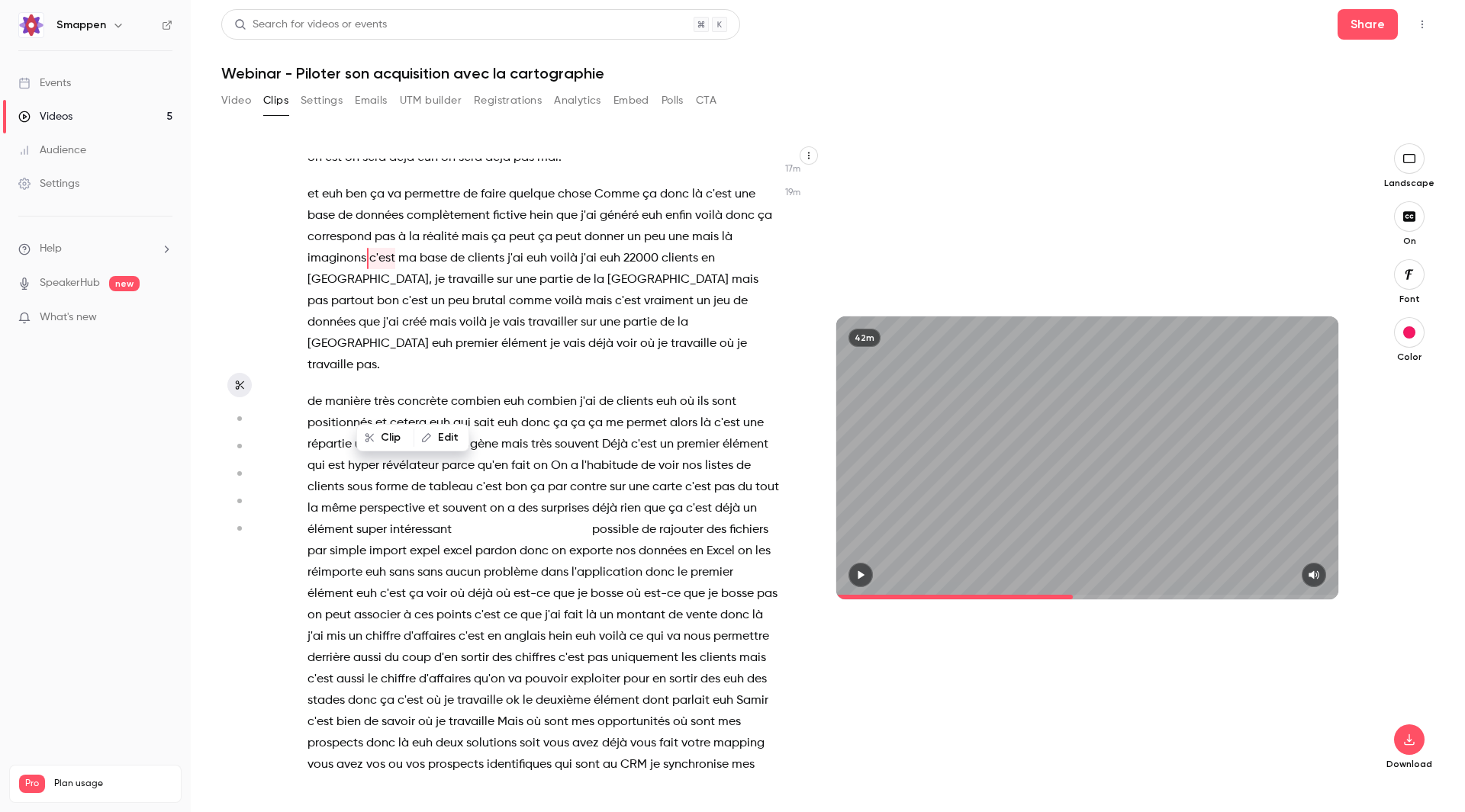
scroll to position [6757, 0]
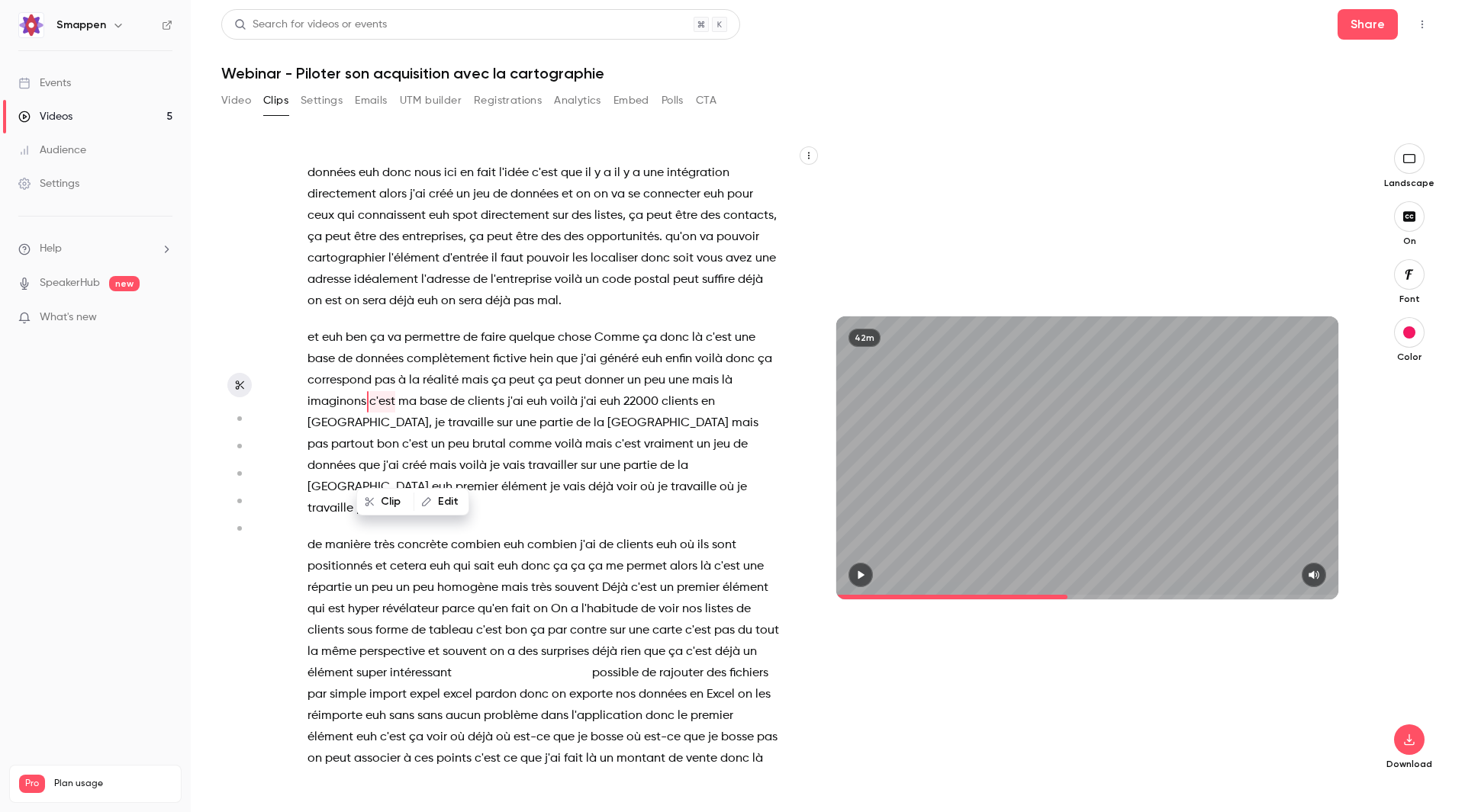
click at [576, 227] on icon "button" at bounding box center [861, 575] width 12 height 10
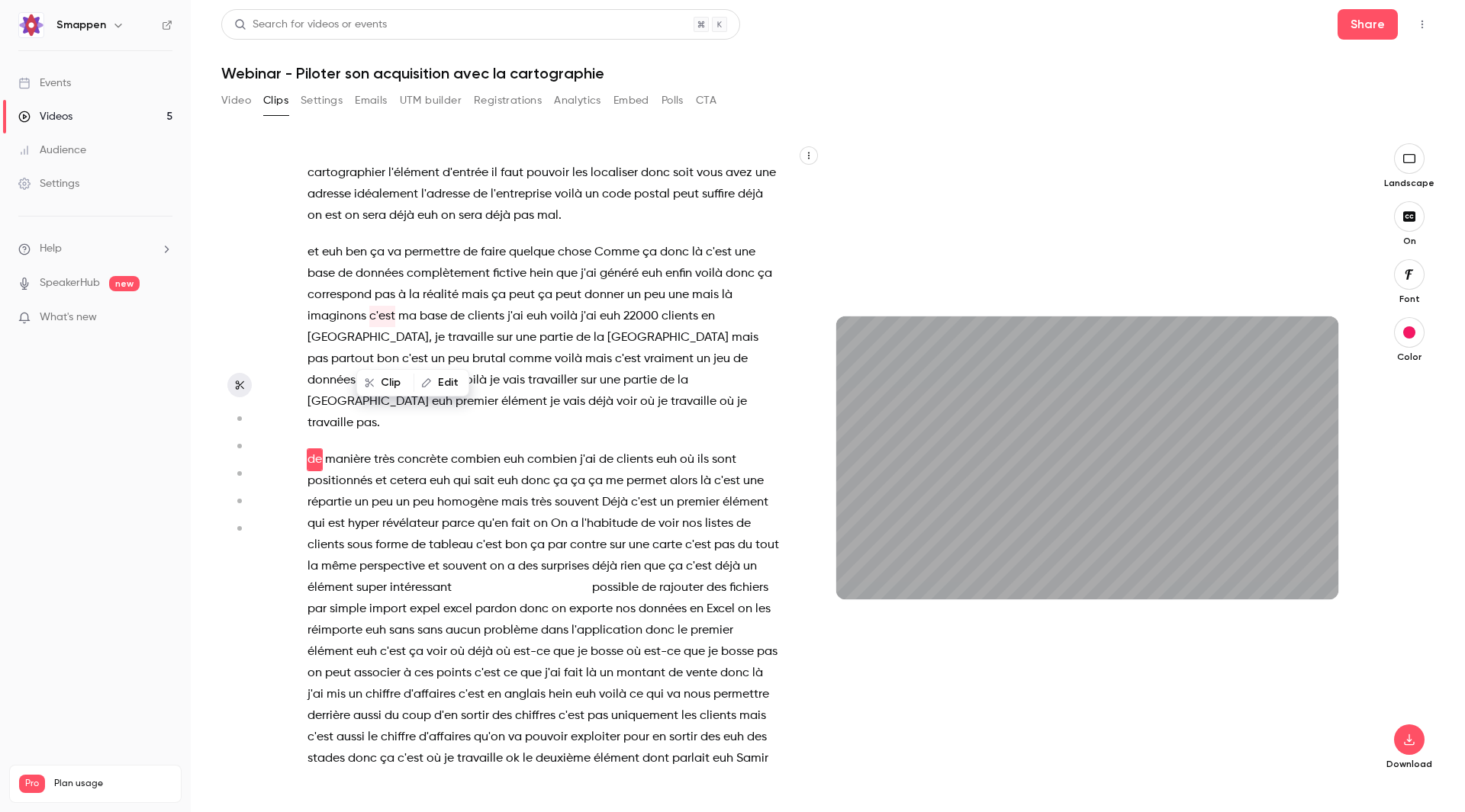
scroll to position [6879, 0]
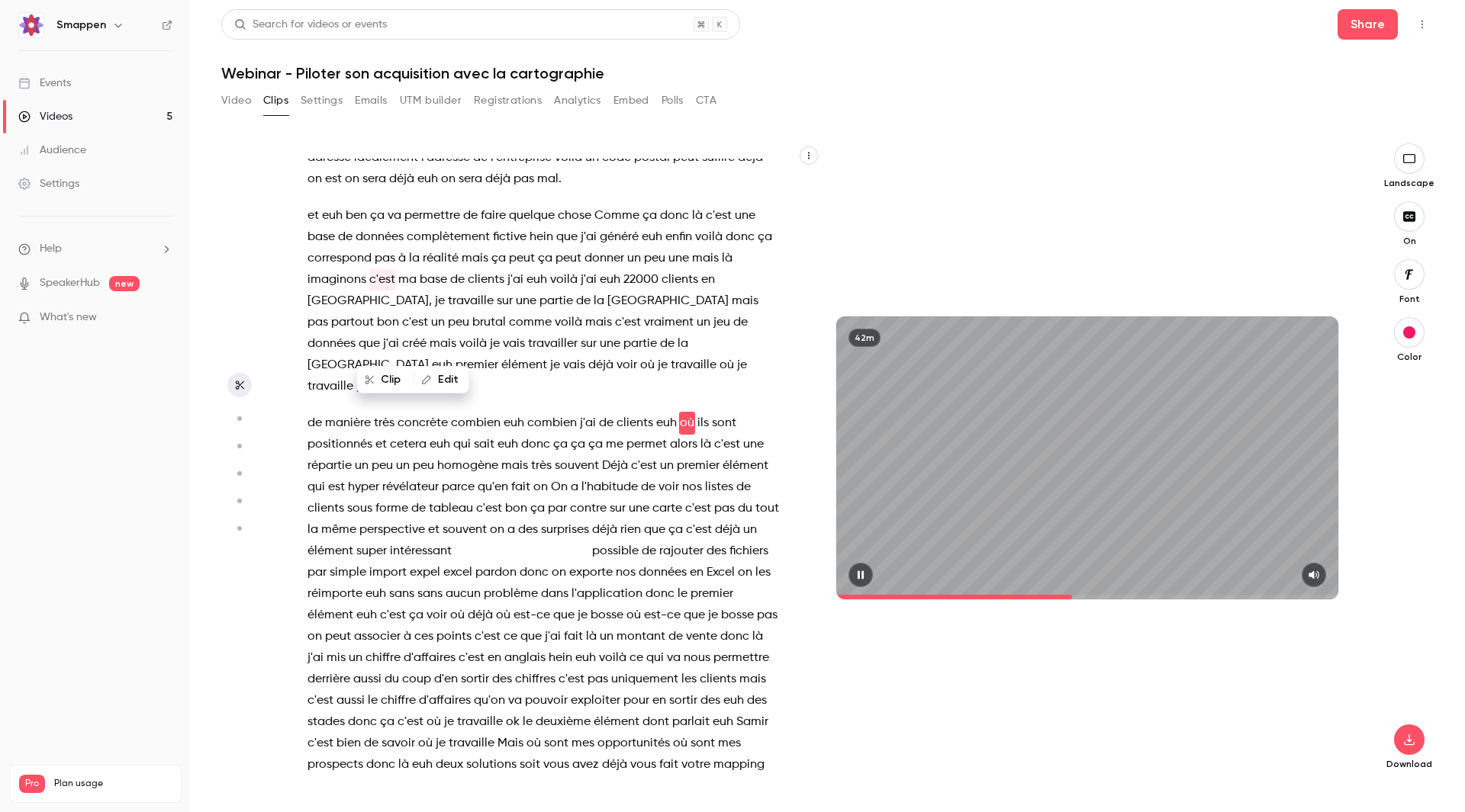
click at [576, 227] on icon "button" at bounding box center [861, 574] width 6 height 9
type input "******"
